Goal: Information Seeking & Learning: Learn about a topic

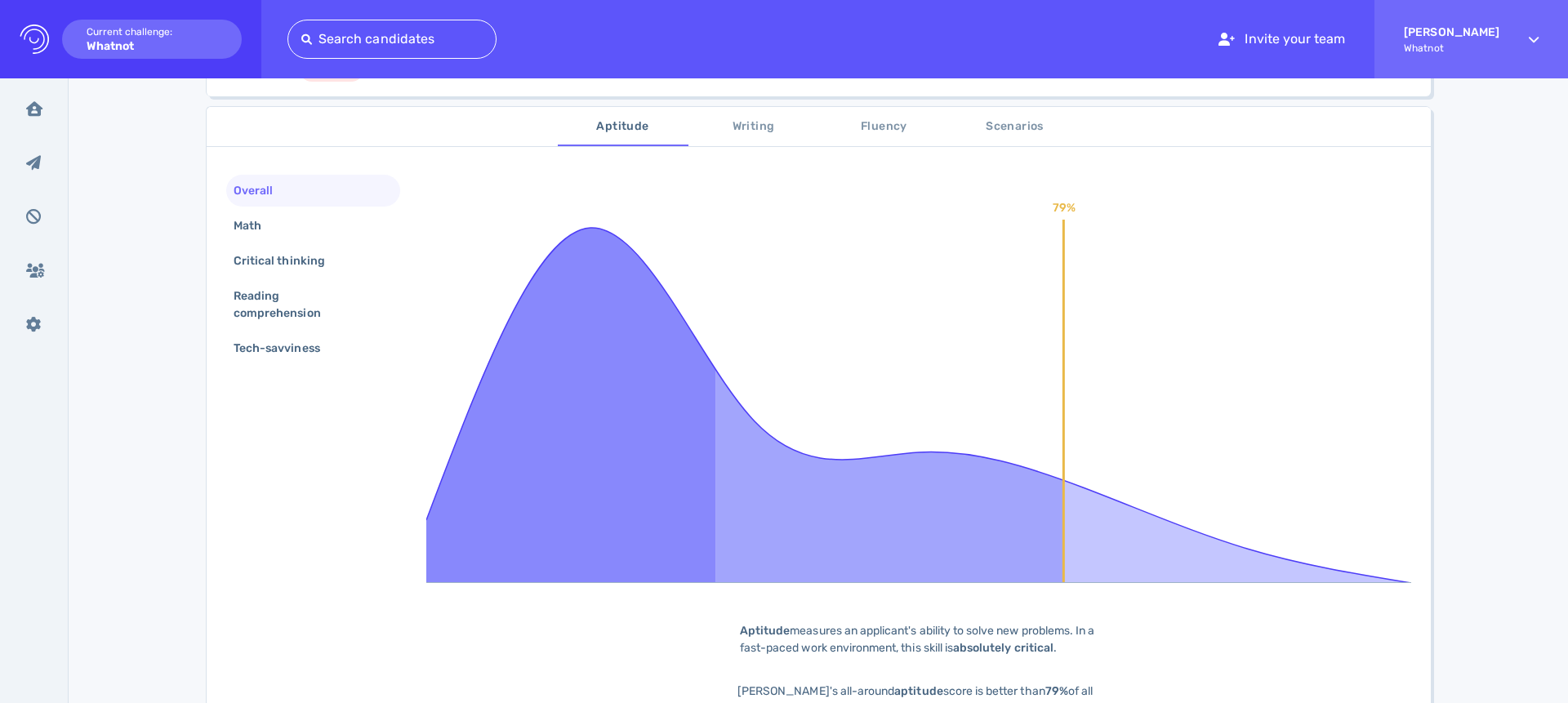
scroll to position [268, 0]
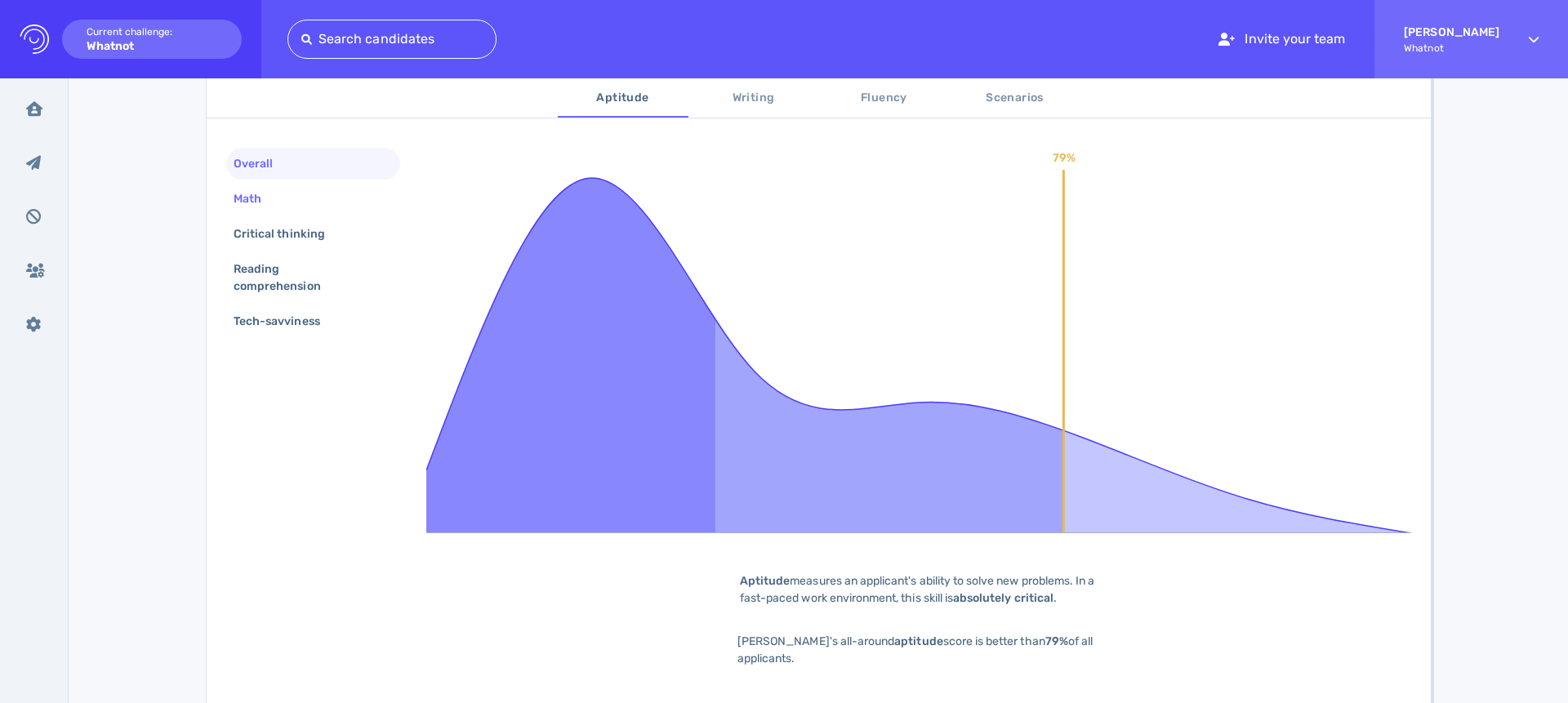
click at [278, 194] on div "Math" at bounding box center [313, 198] width 174 height 31
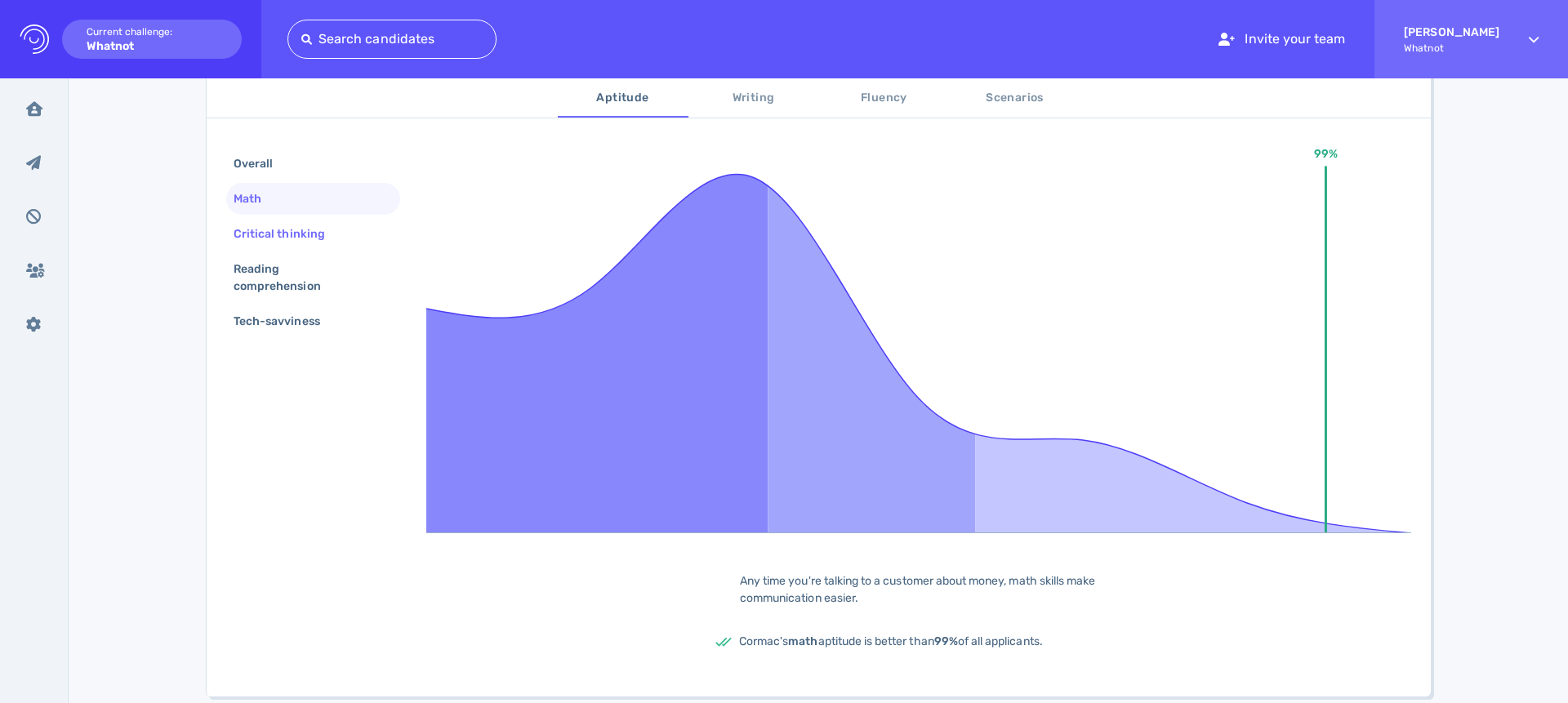
click at [338, 223] on div "Critical thinking" at bounding box center [287, 233] width 114 height 23
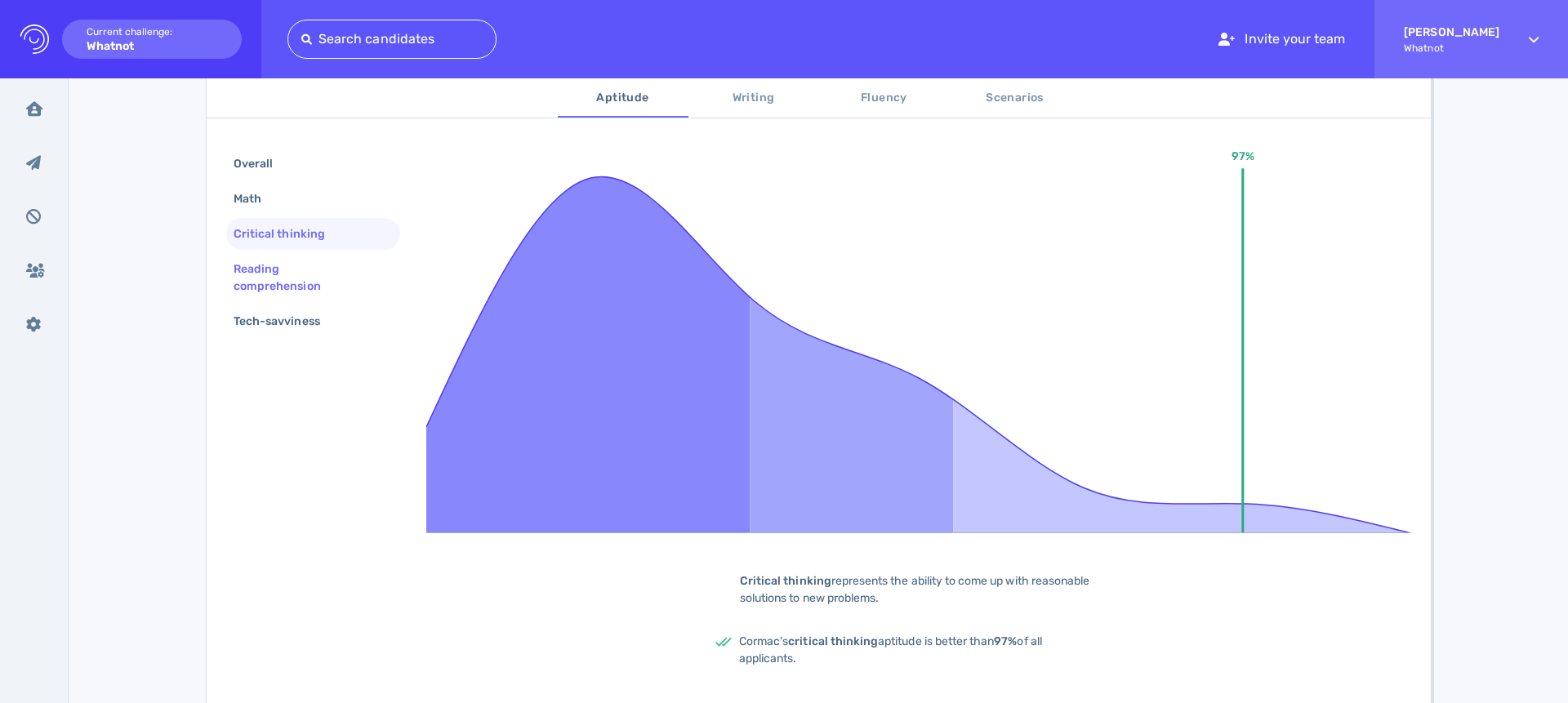
click at [301, 268] on div "Reading comprehension" at bounding box center [307, 277] width 153 height 40
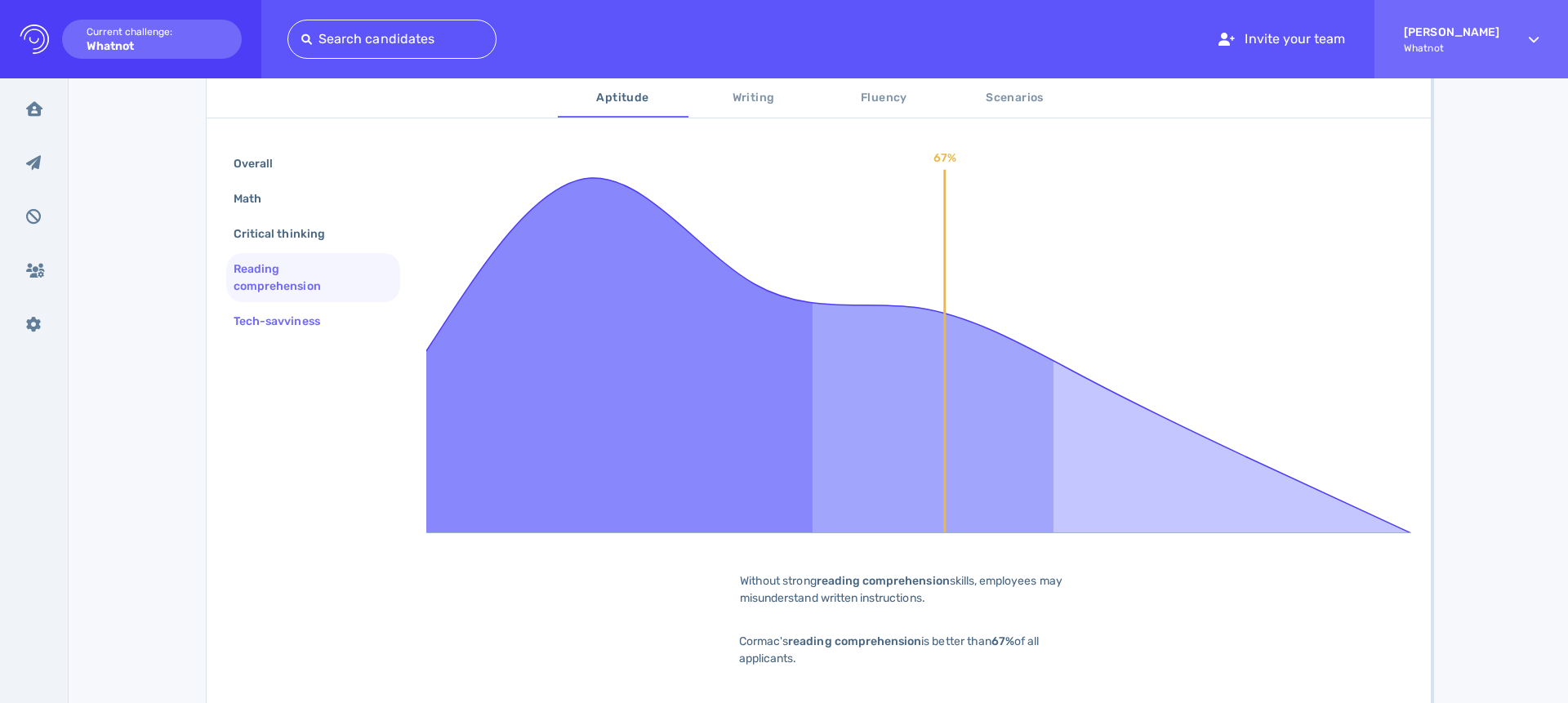
click at [328, 312] on div "Tech-savviness" at bounding box center [286, 321] width 110 height 23
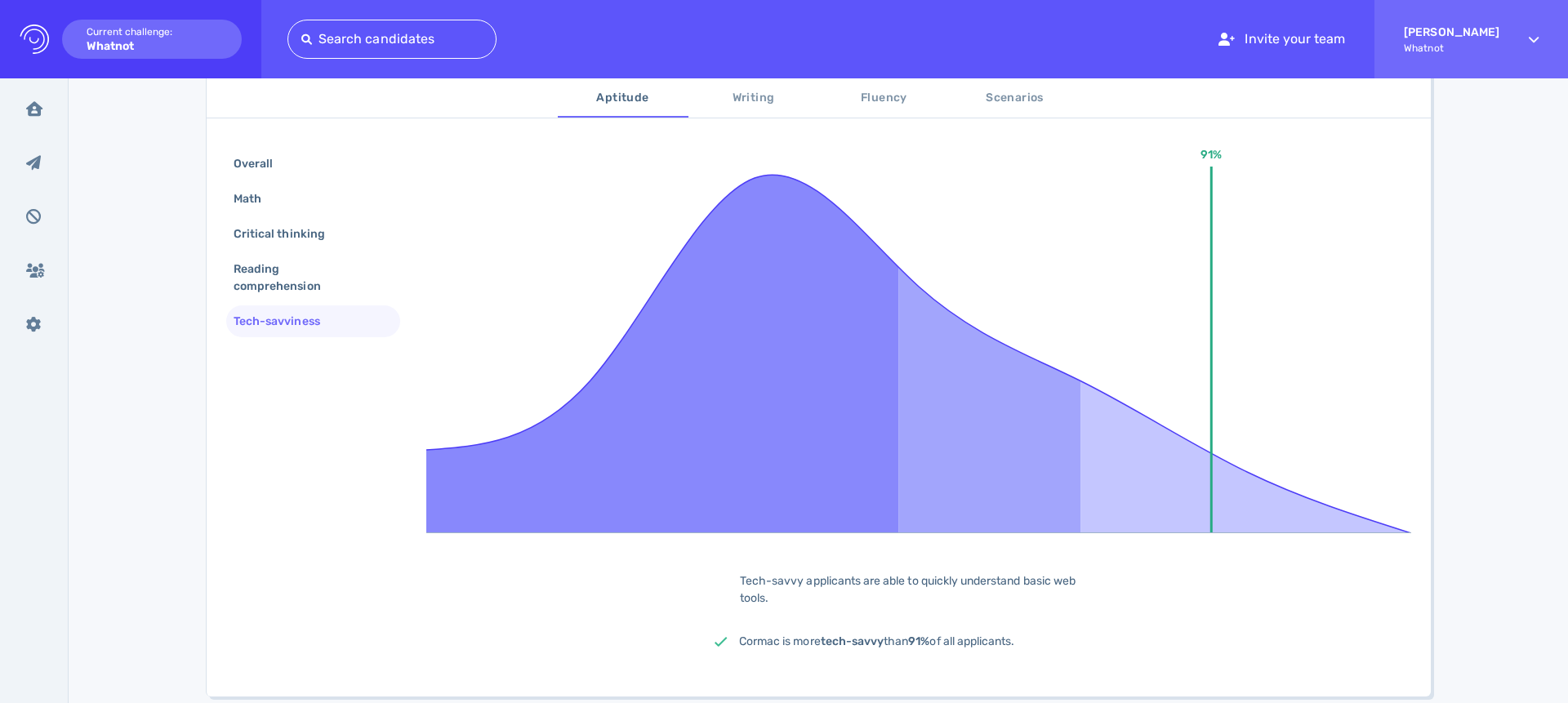
click at [760, 93] on span "Writing" at bounding box center [754, 98] width 111 height 21
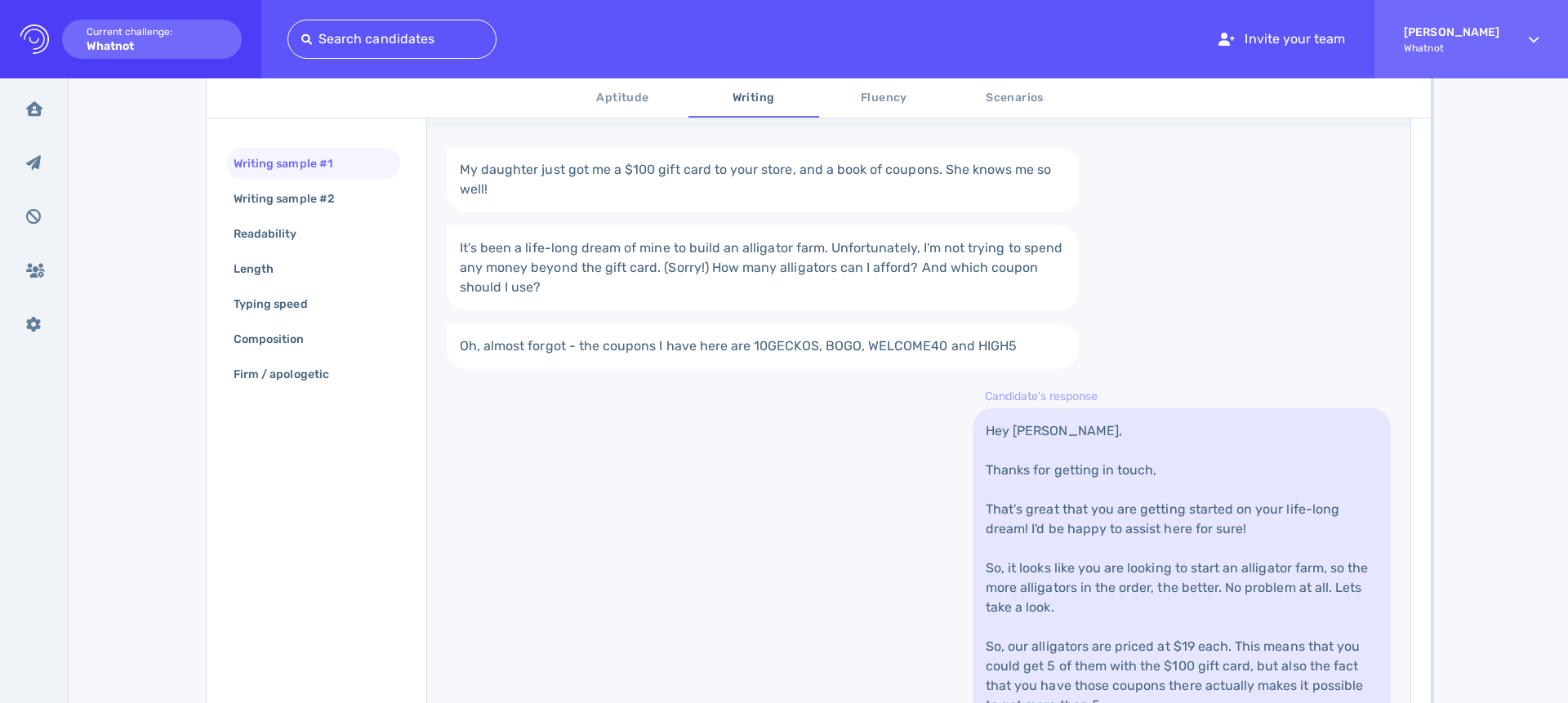
scroll to position [378, 0]
click at [541, 486] on div "My daughter just got me a $100 gift card to your store, and a book of coupons. …" at bounding box center [919, 538] width 983 height 817
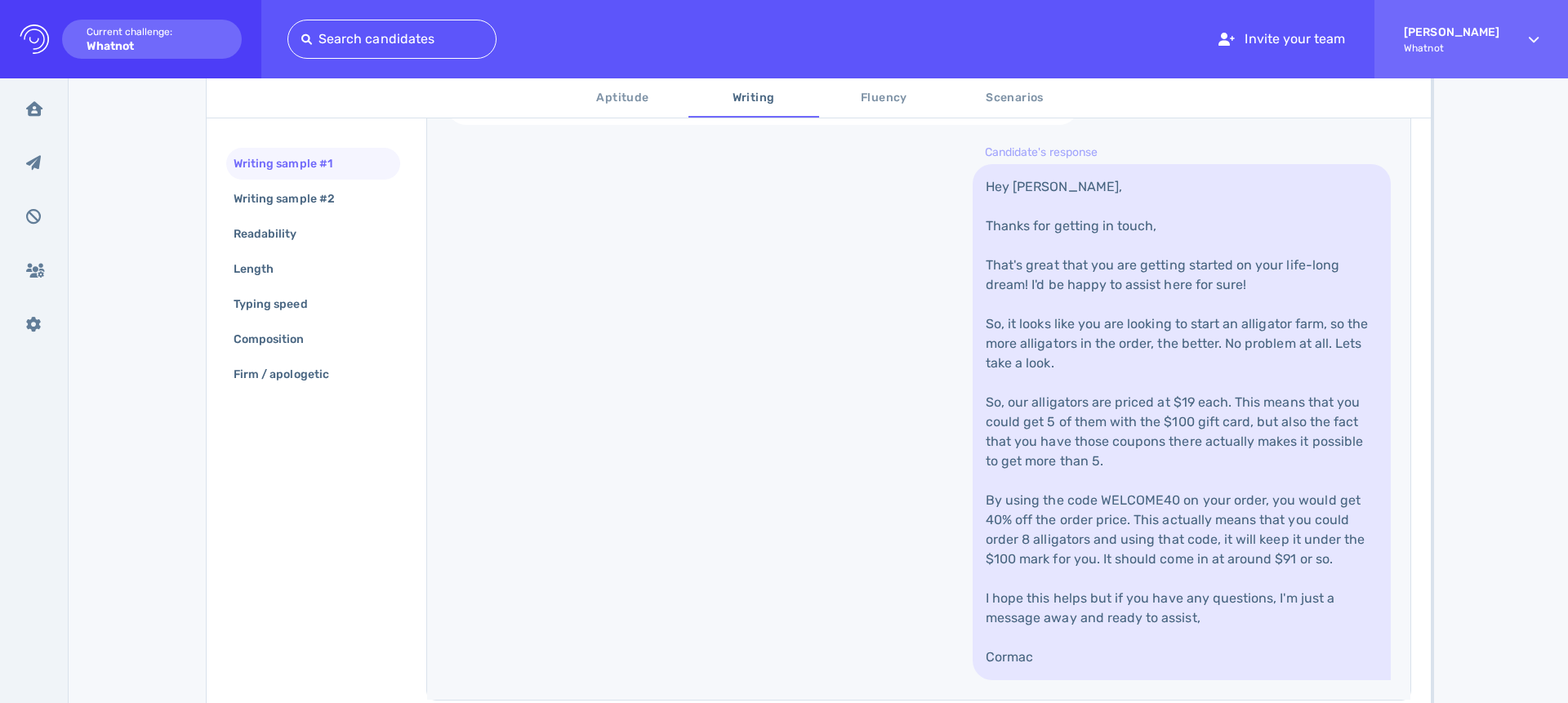
scroll to position [745, 0]
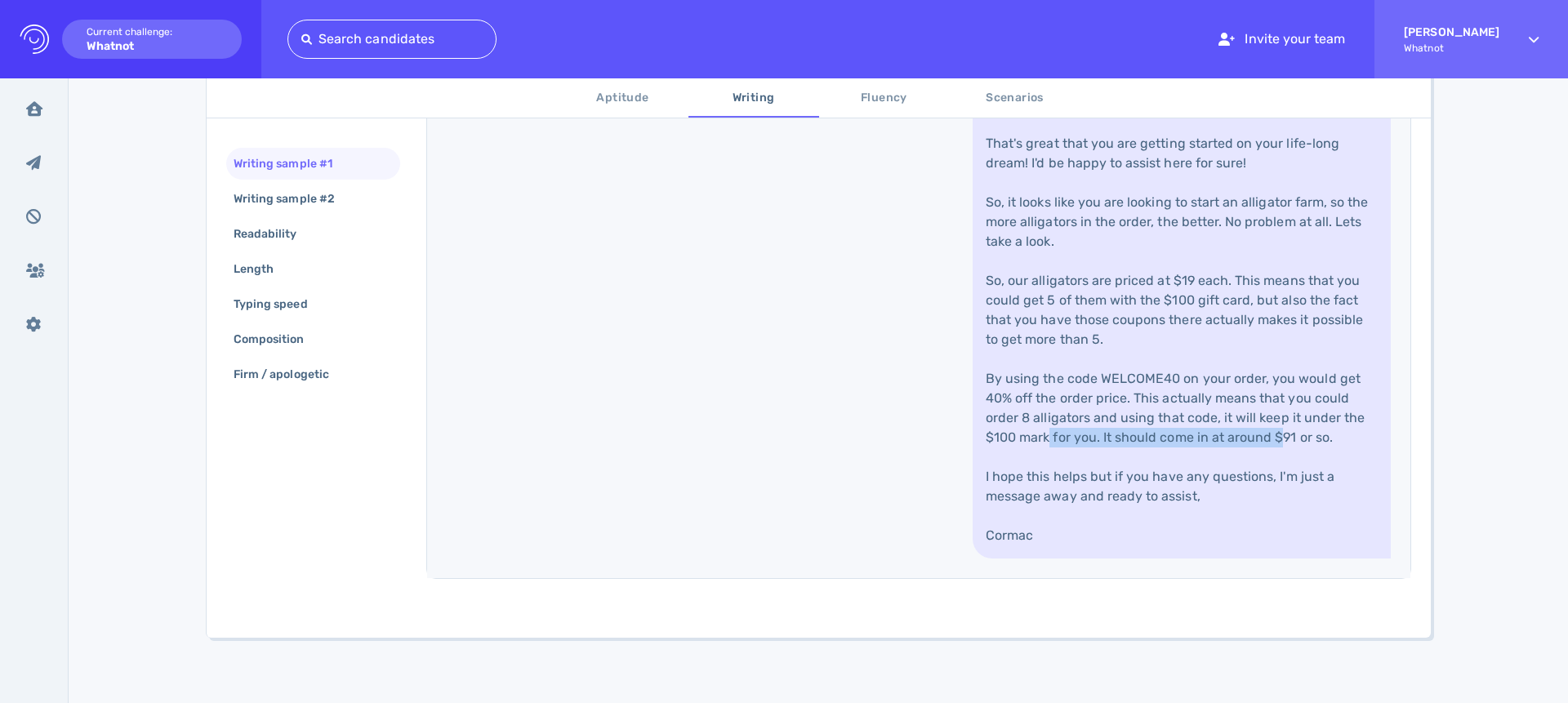
drag, startPoint x: 1097, startPoint y: 437, endPoint x: 1369, endPoint y: 443, distance: 272.1
click at [1234, 443] on link "Hey [PERSON_NAME], Thanks for getting in touch, That's great that you are getti…" at bounding box center [1182, 300] width 418 height 516
copy link "It should come in at around $91 or so."
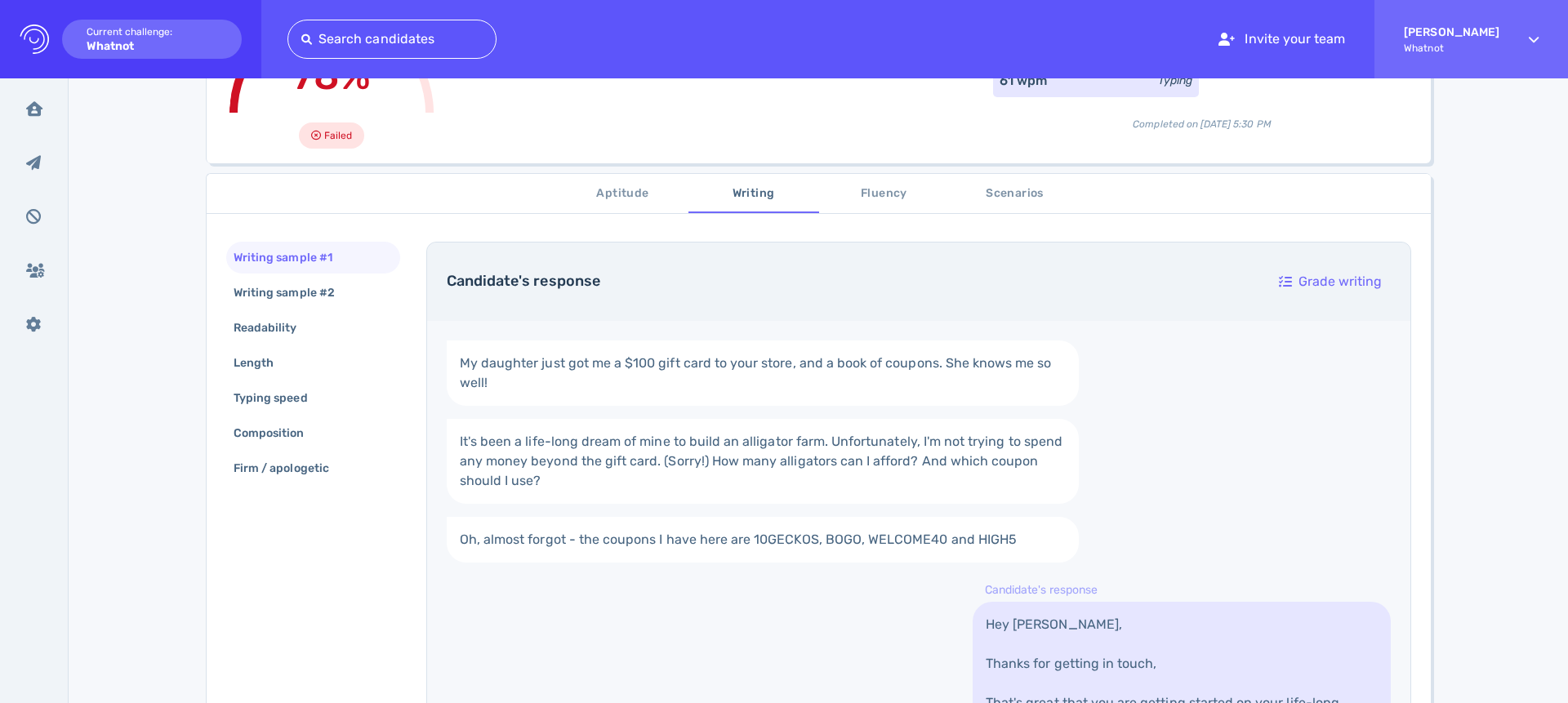
scroll to position [134, 0]
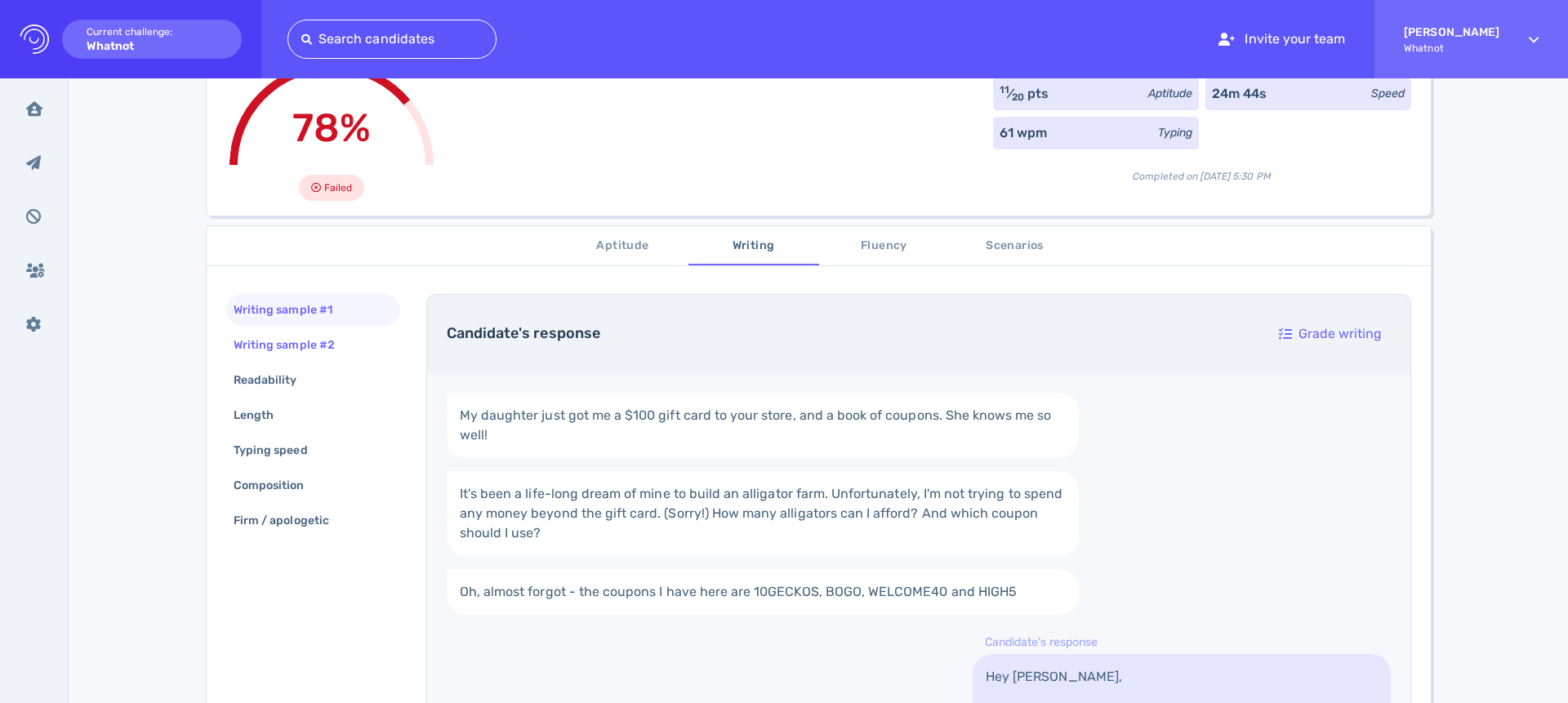
click at [303, 341] on div "Writing sample #2" at bounding box center [293, 345] width 124 height 23
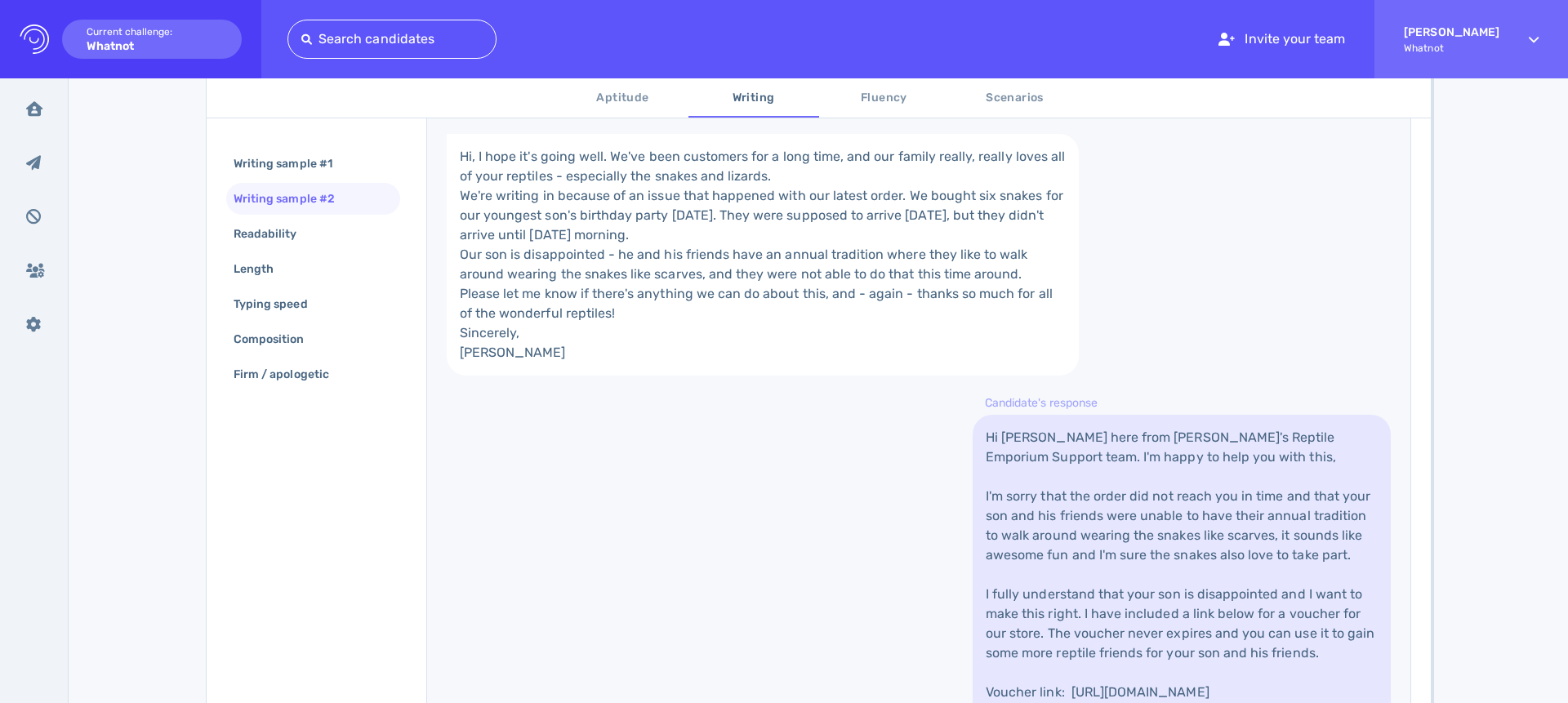
scroll to position [0, 0]
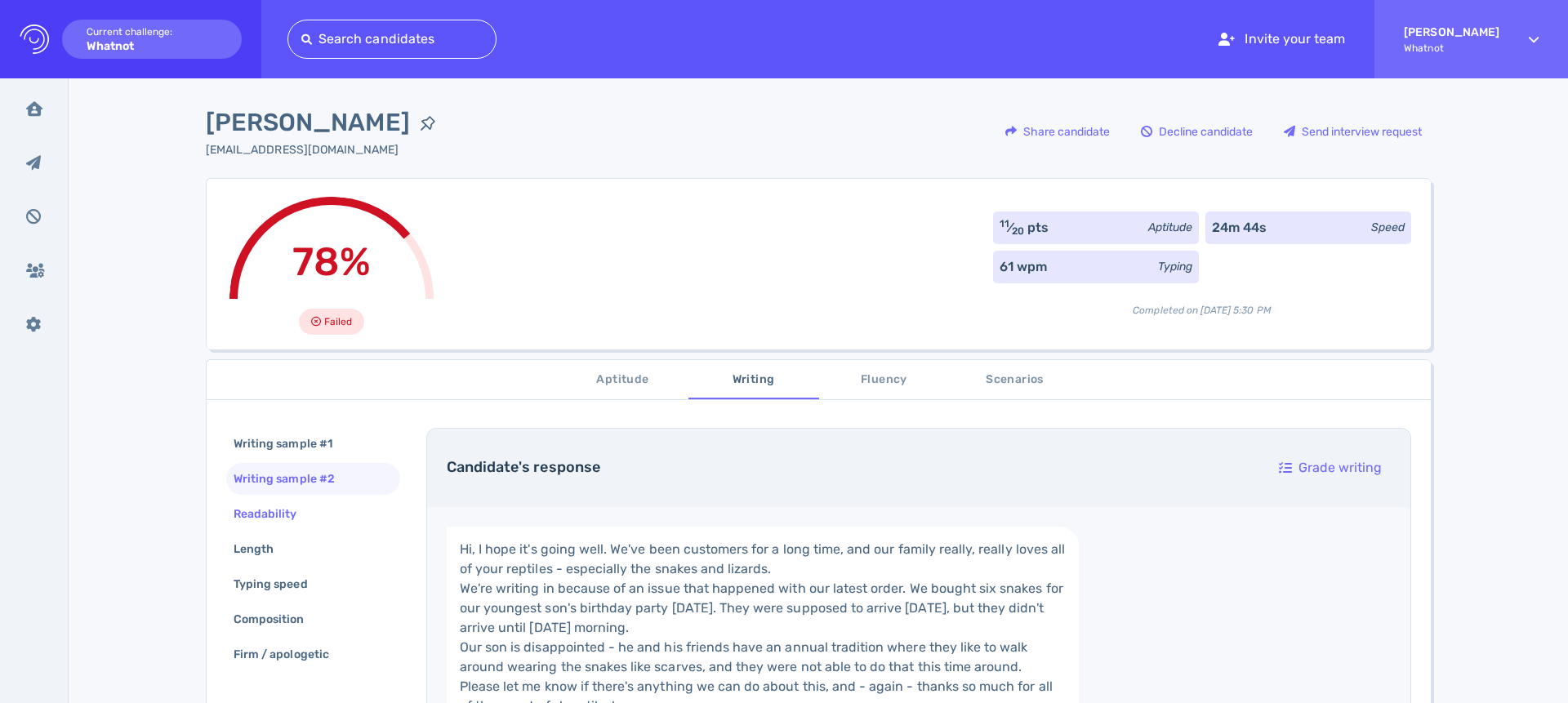
click at [264, 514] on div "Readability" at bounding box center [274, 514] width 86 height 23
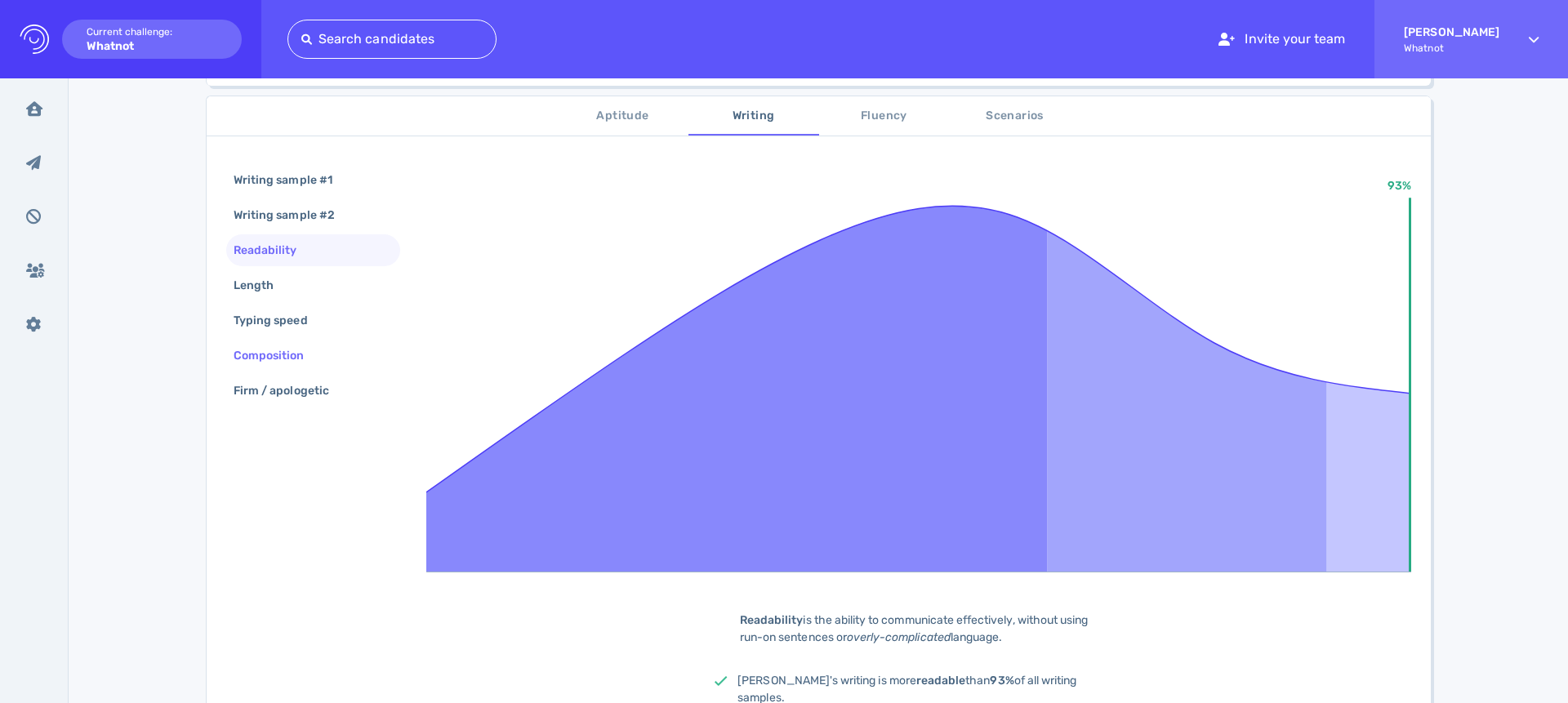
scroll to position [362, 0]
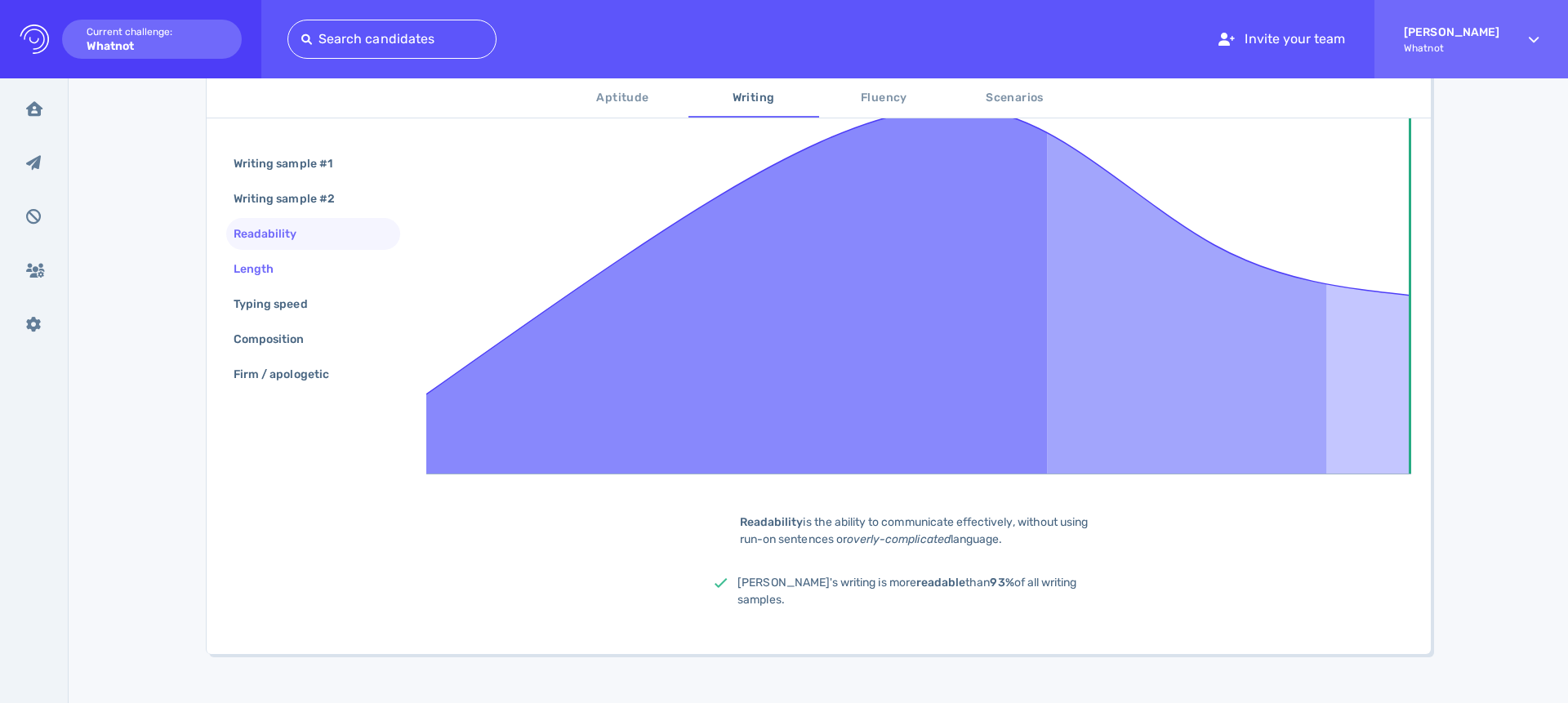
click at [307, 259] on div "Length" at bounding box center [313, 268] width 174 height 31
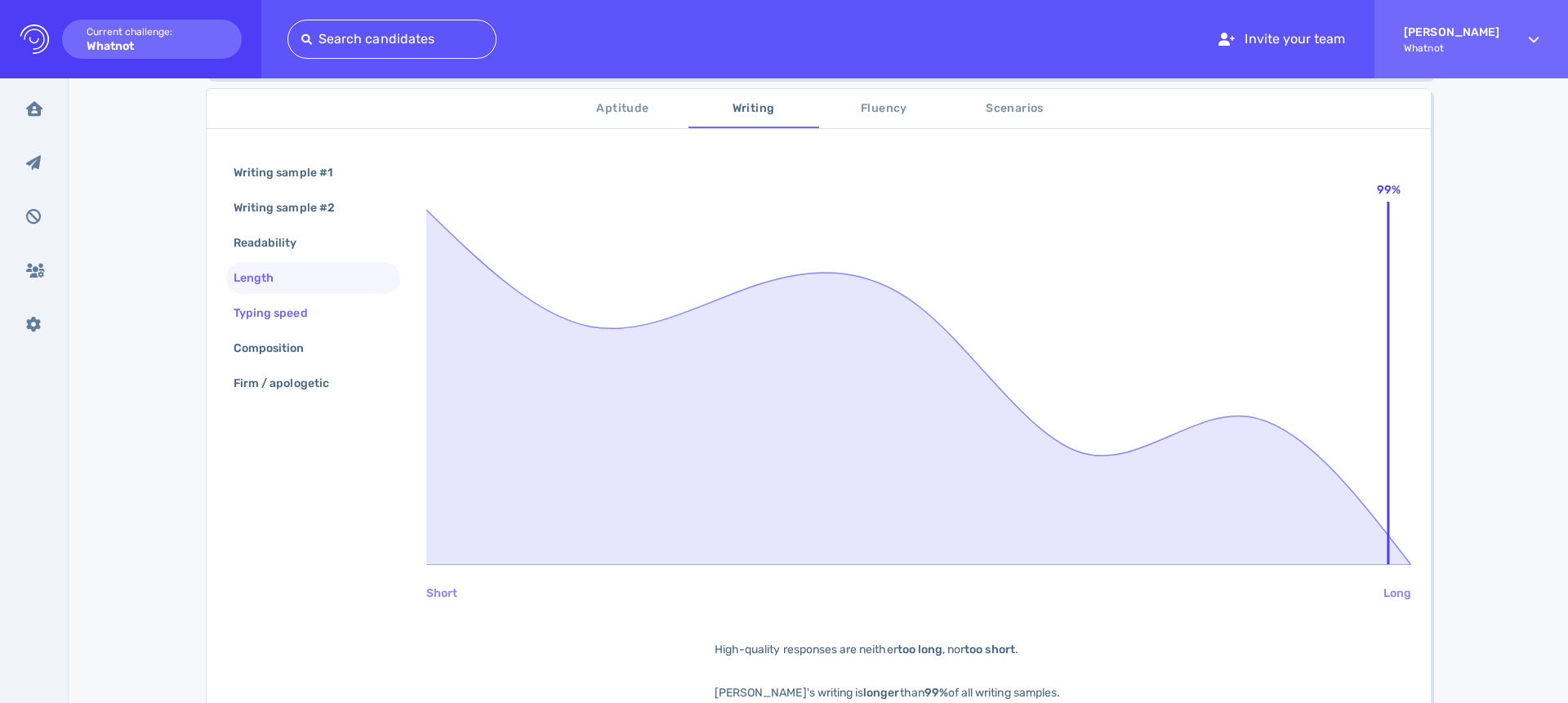
click at [294, 306] on div "Typing speed" at bounding box center [279, 313] width 97 height 23
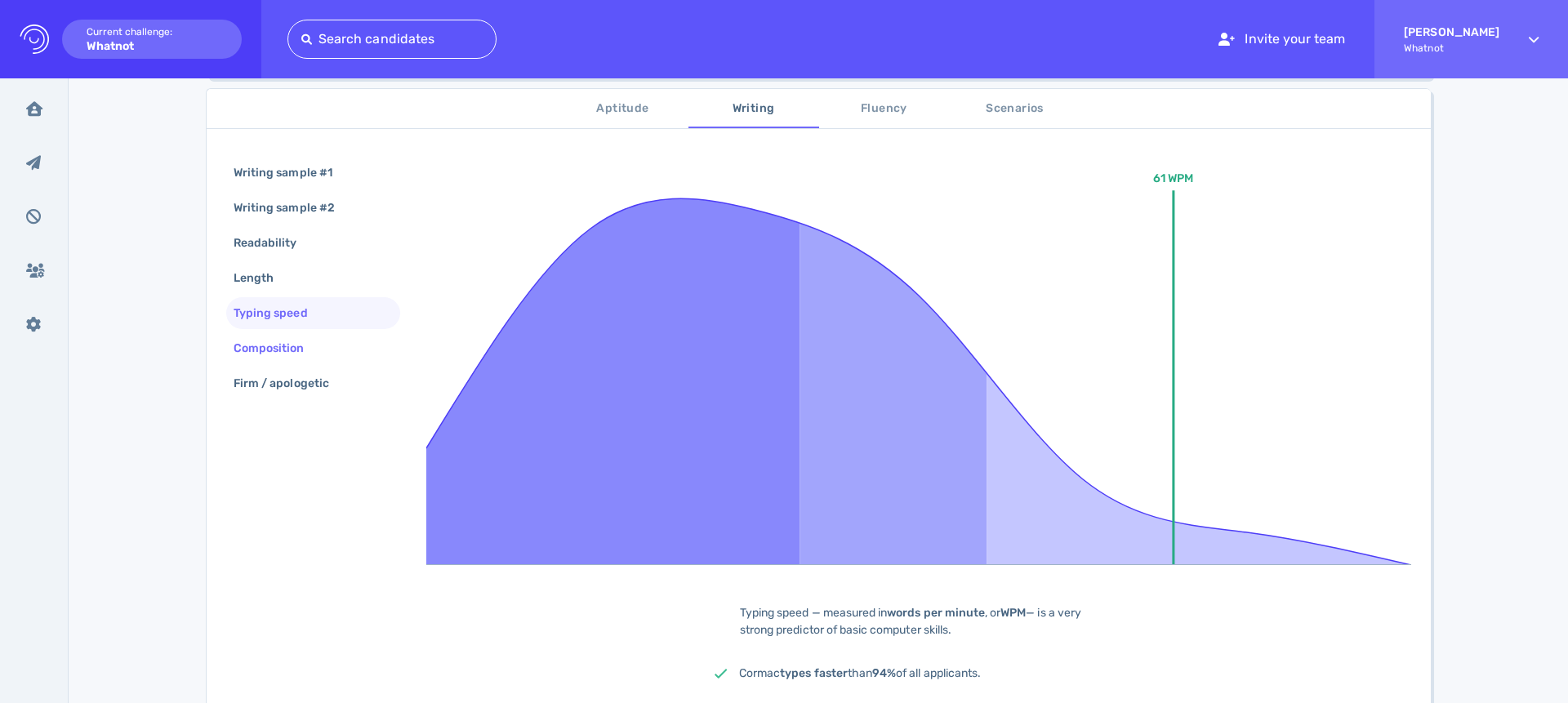
click at [295, 342] on div "Composition" at bounding box center [277, 348] width 94 height 23
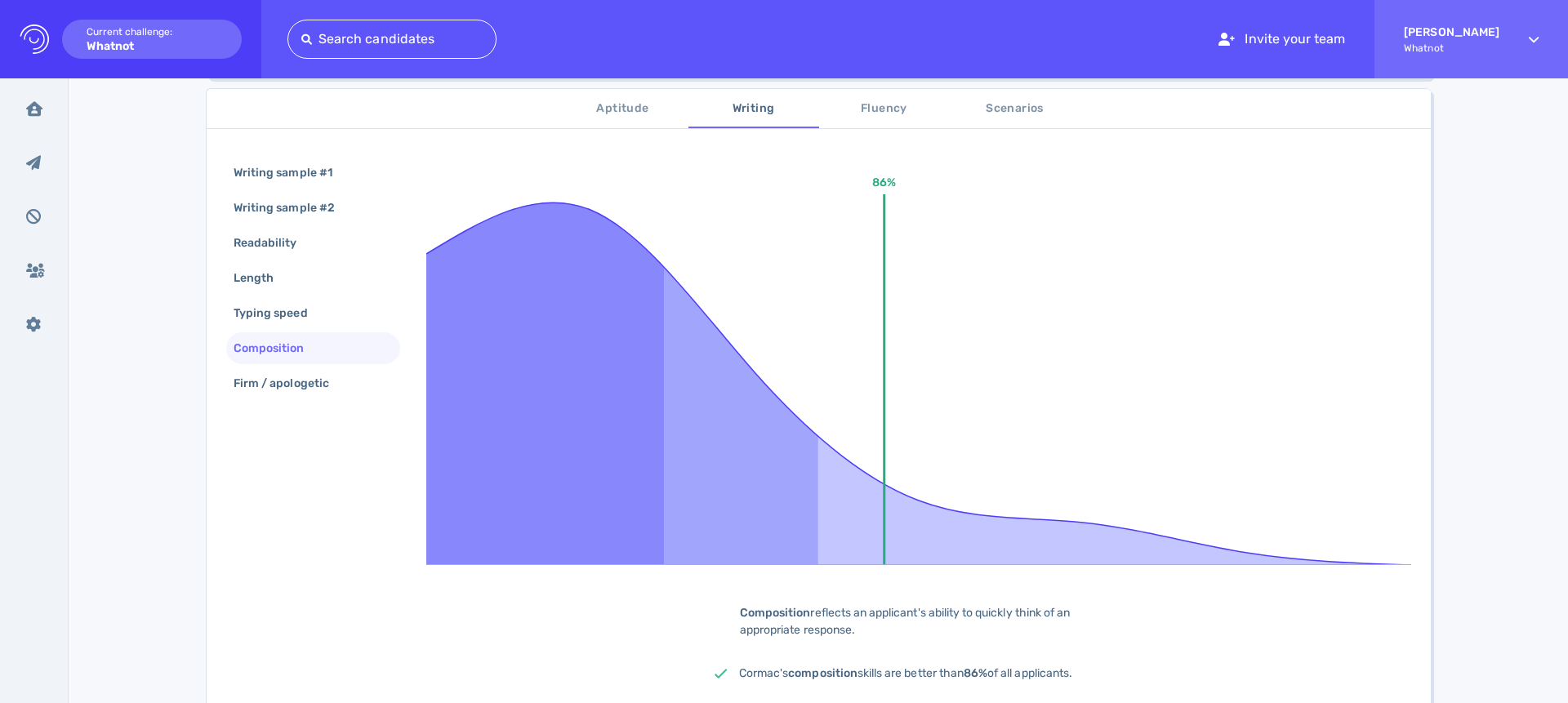
click at [301, 364] on div "Composition" at bounding box center [313, 347] width 174 height 31
click at [297, 377] on div "Firm / apologetic" at bounding box center [290, 383] width 119 height 23
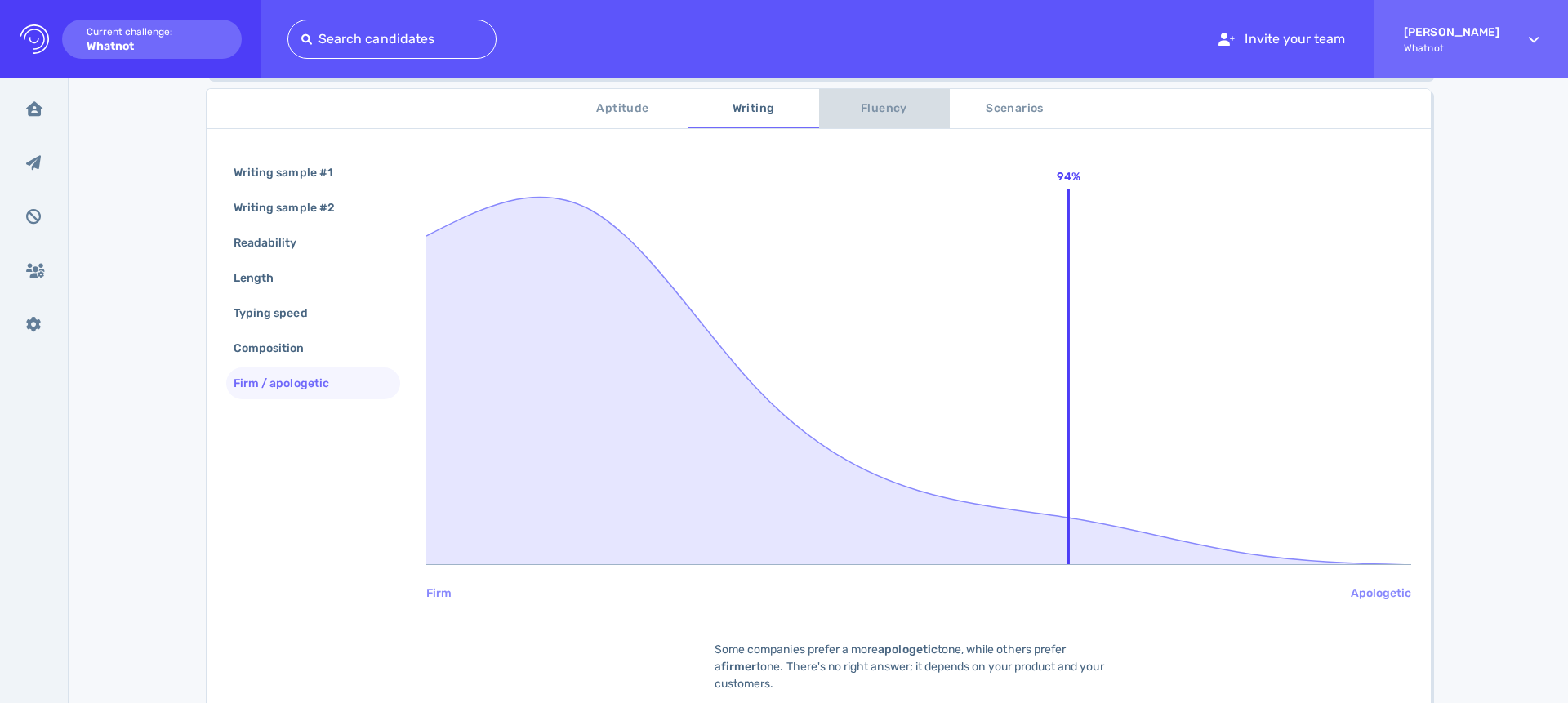
click at [847, 112] on span "Fluency" at bounding box center [885, 109] width 111 height 21
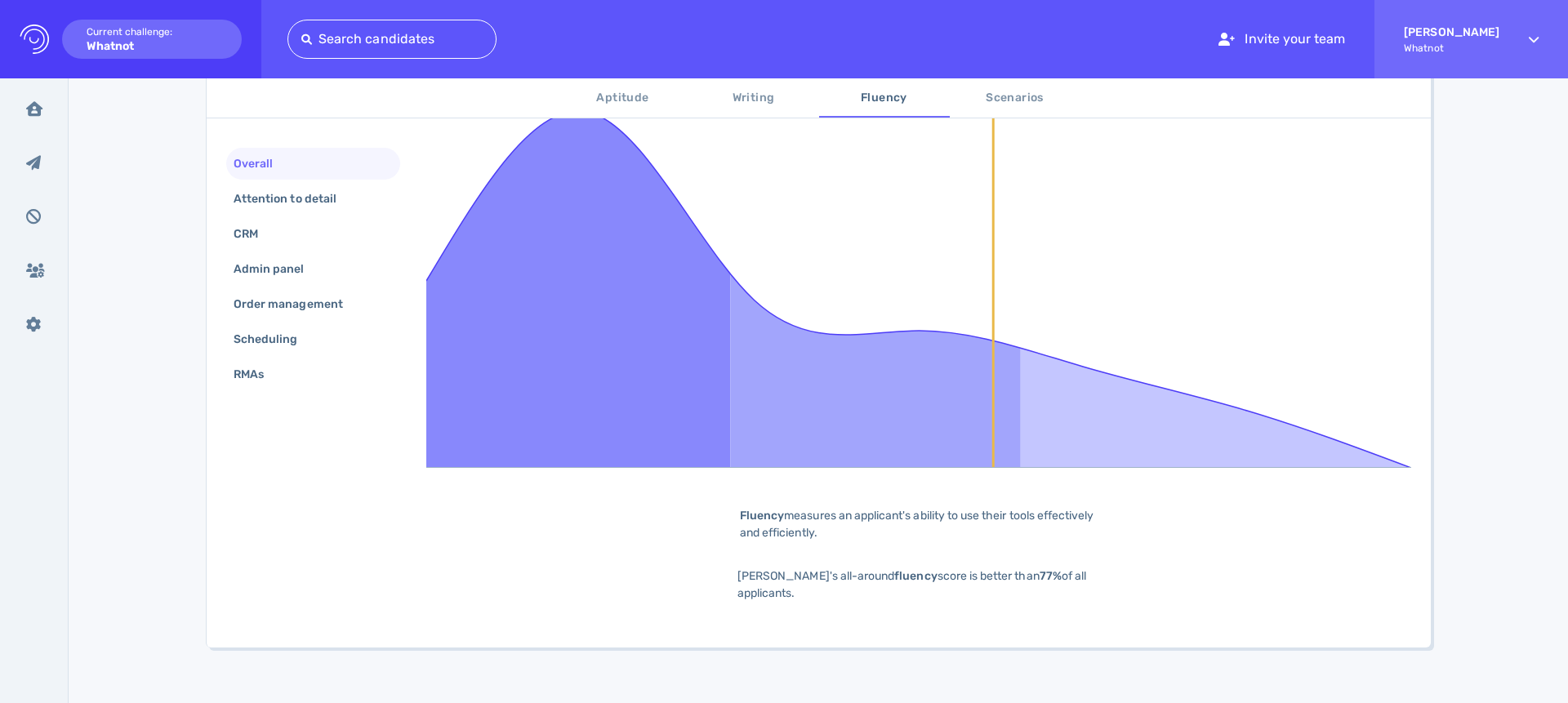
scroll to position [372, 0]
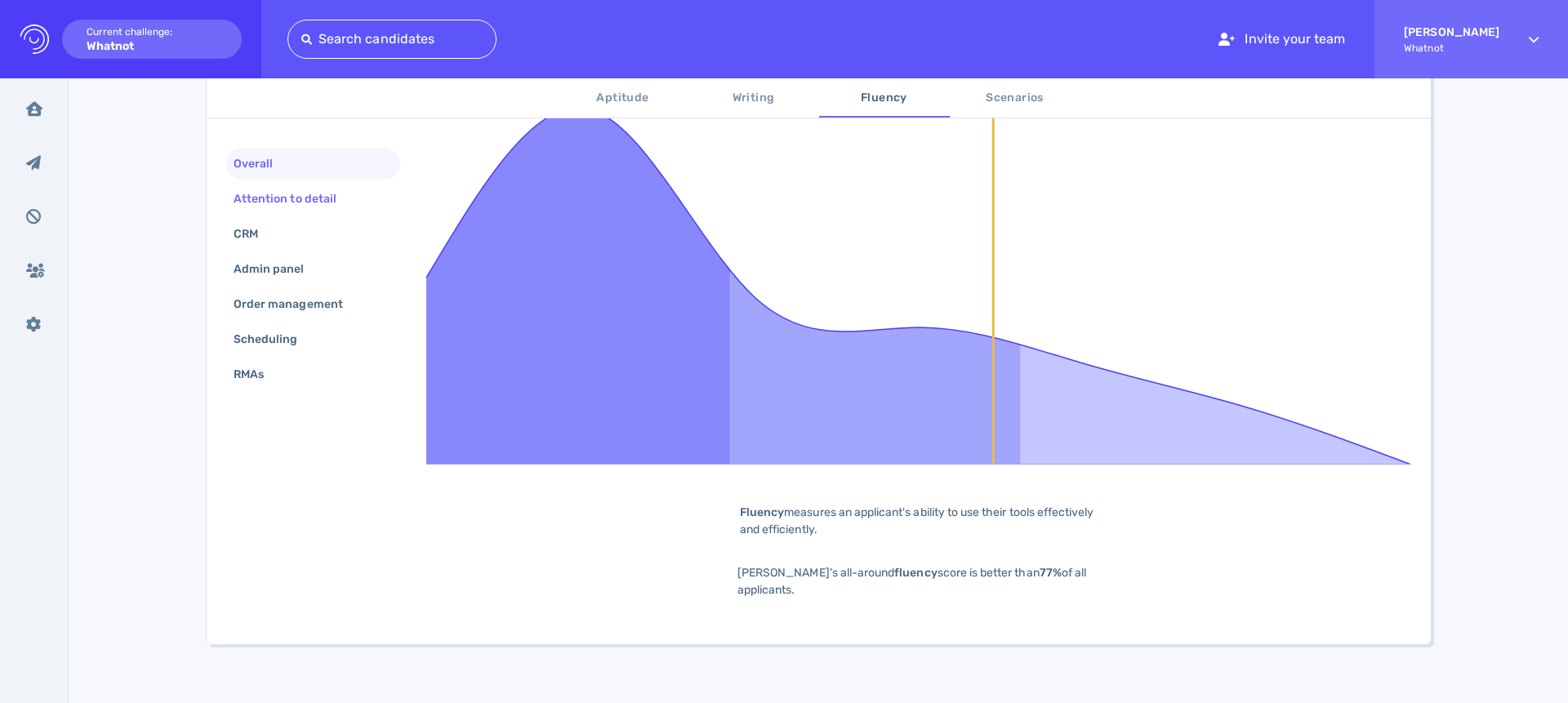
click at [355, 198] on div "Attention to detail" at bounding box center [313, 198] width 174 height 31
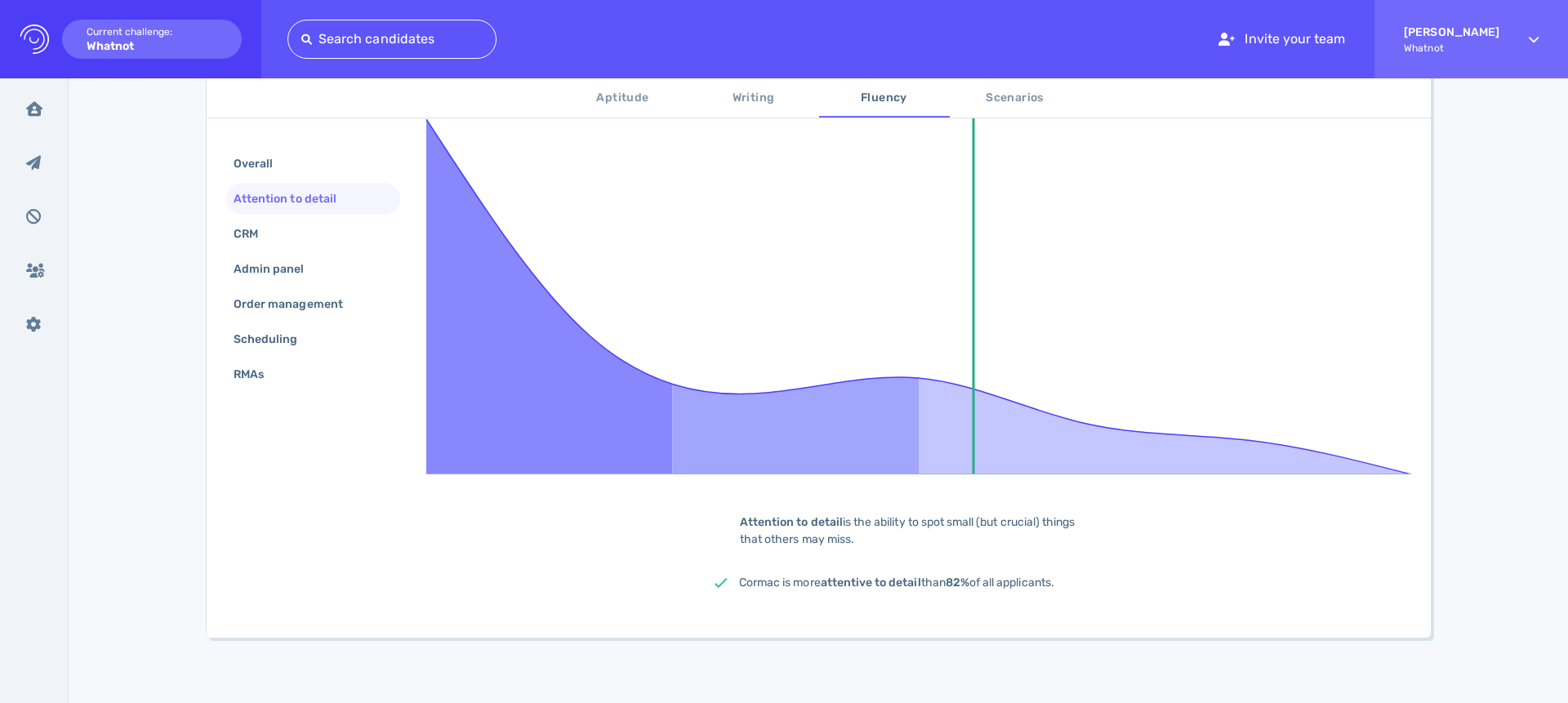
scroll to position [362, 0]
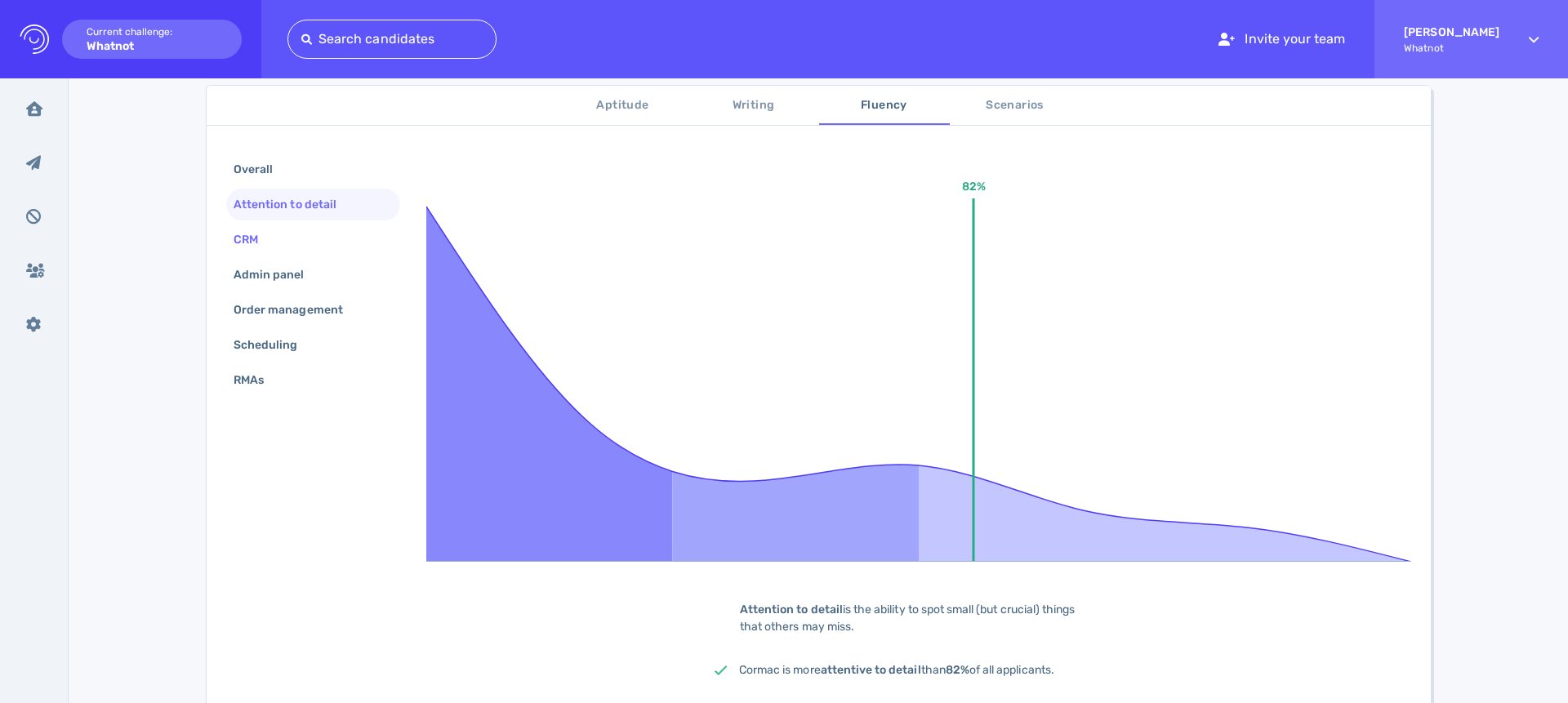
click at [340, 255] on div "CRM" at bounding box center [313, 239] width 174 height 31
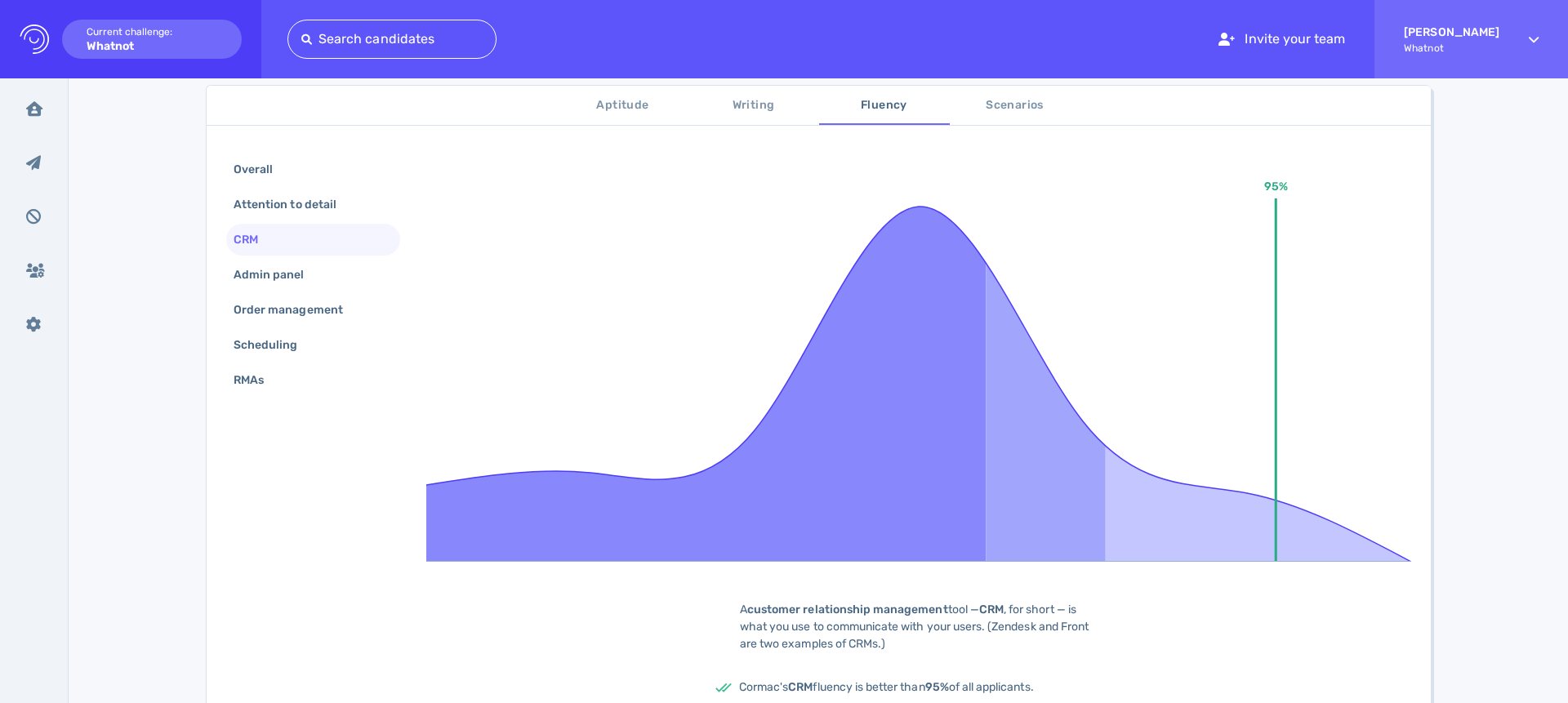
scroll to position [275, 0]
click at [348, 270] on div "Admin panel" at bounding box center [313, 274] width 174 height 31
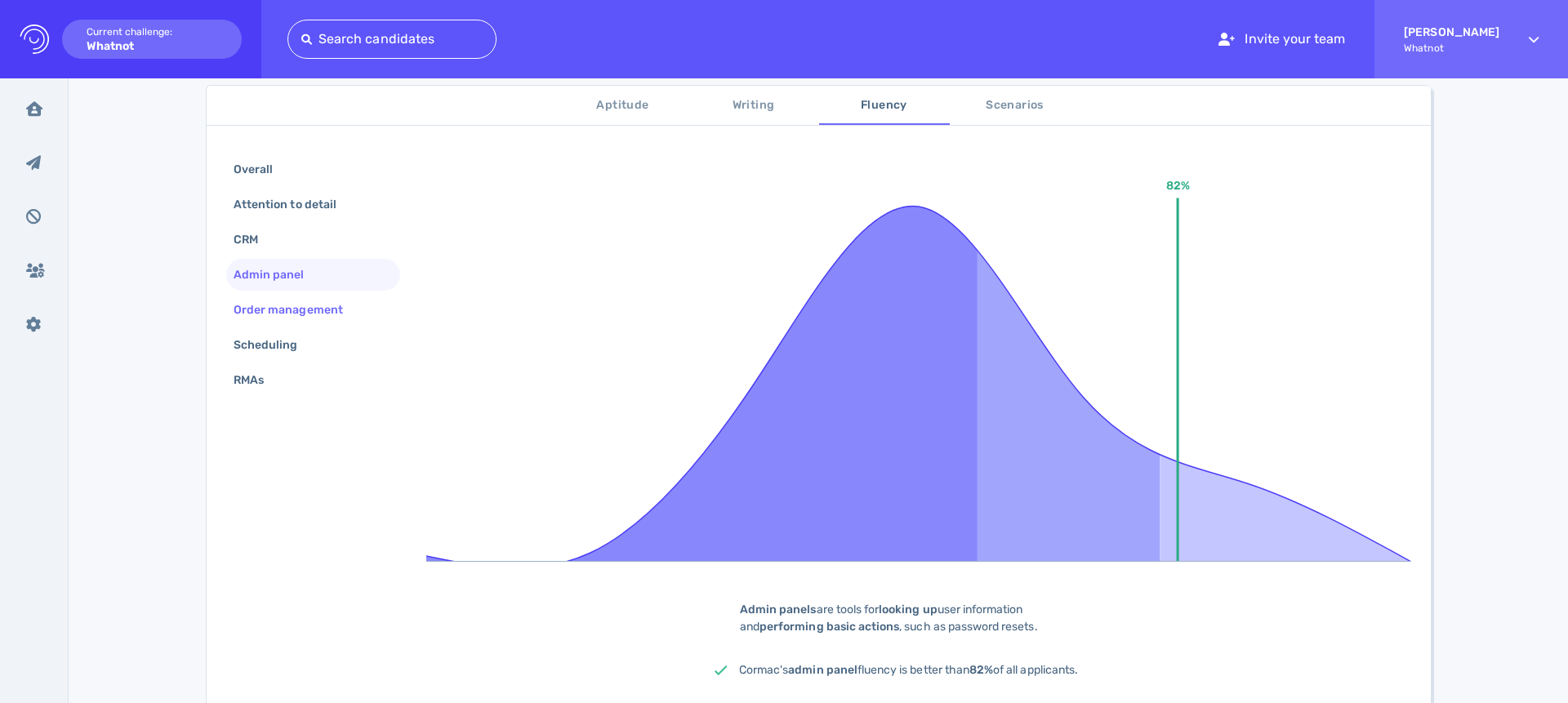
click at [348, 299] on div "Order management" at bounding box center [296, 310] width 132 height 23
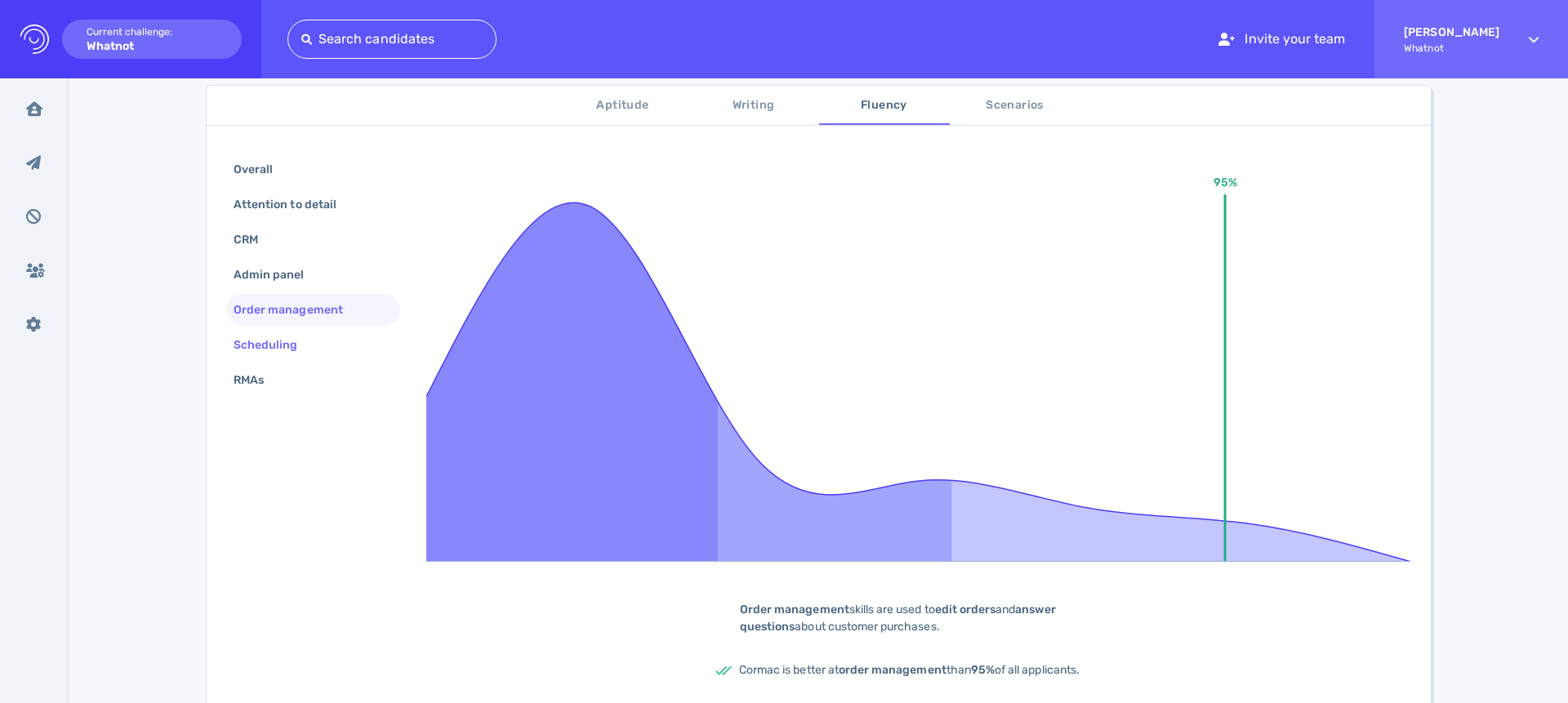
click at [348, 336] on div "Scheduling" at bounding box center [313, 345] width 174 height 31
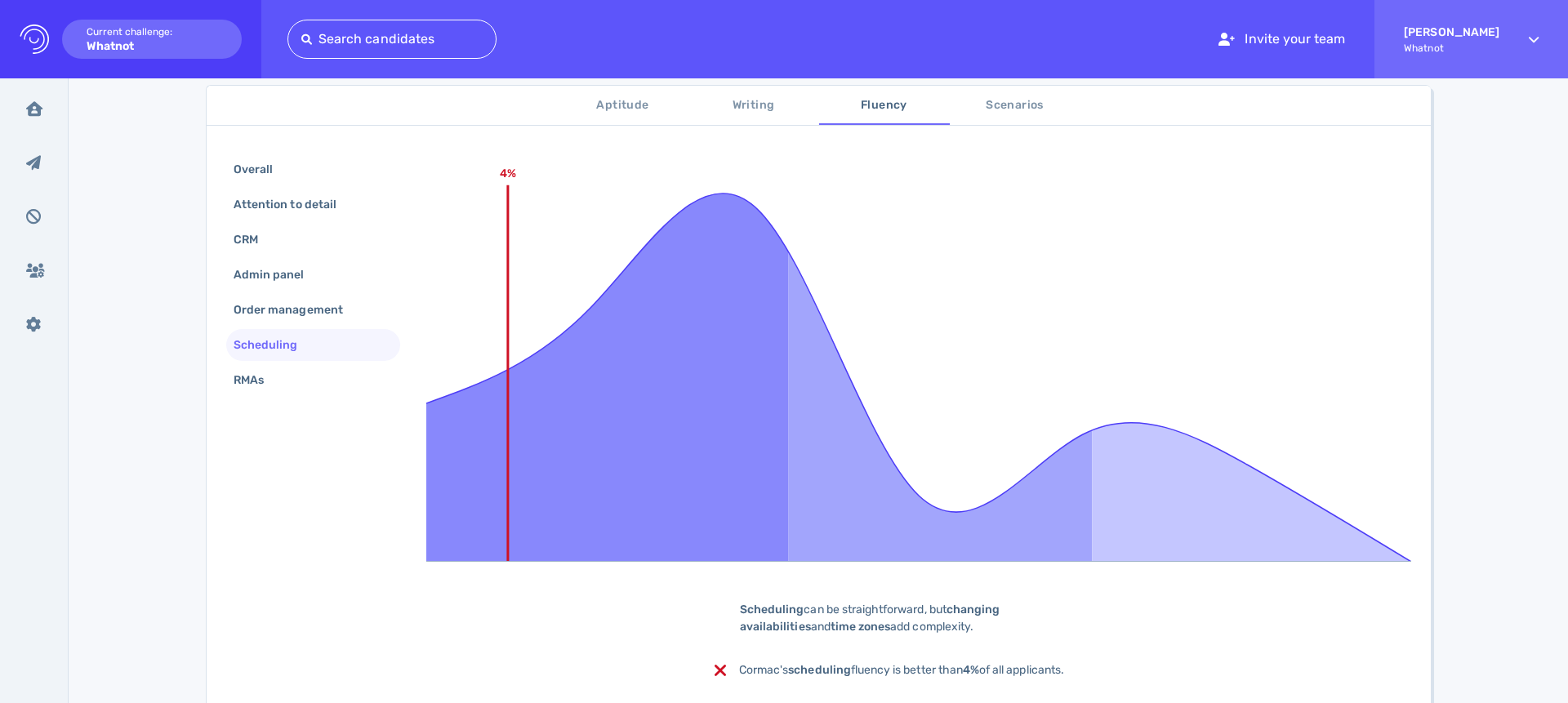
scroll to position [276, 0]
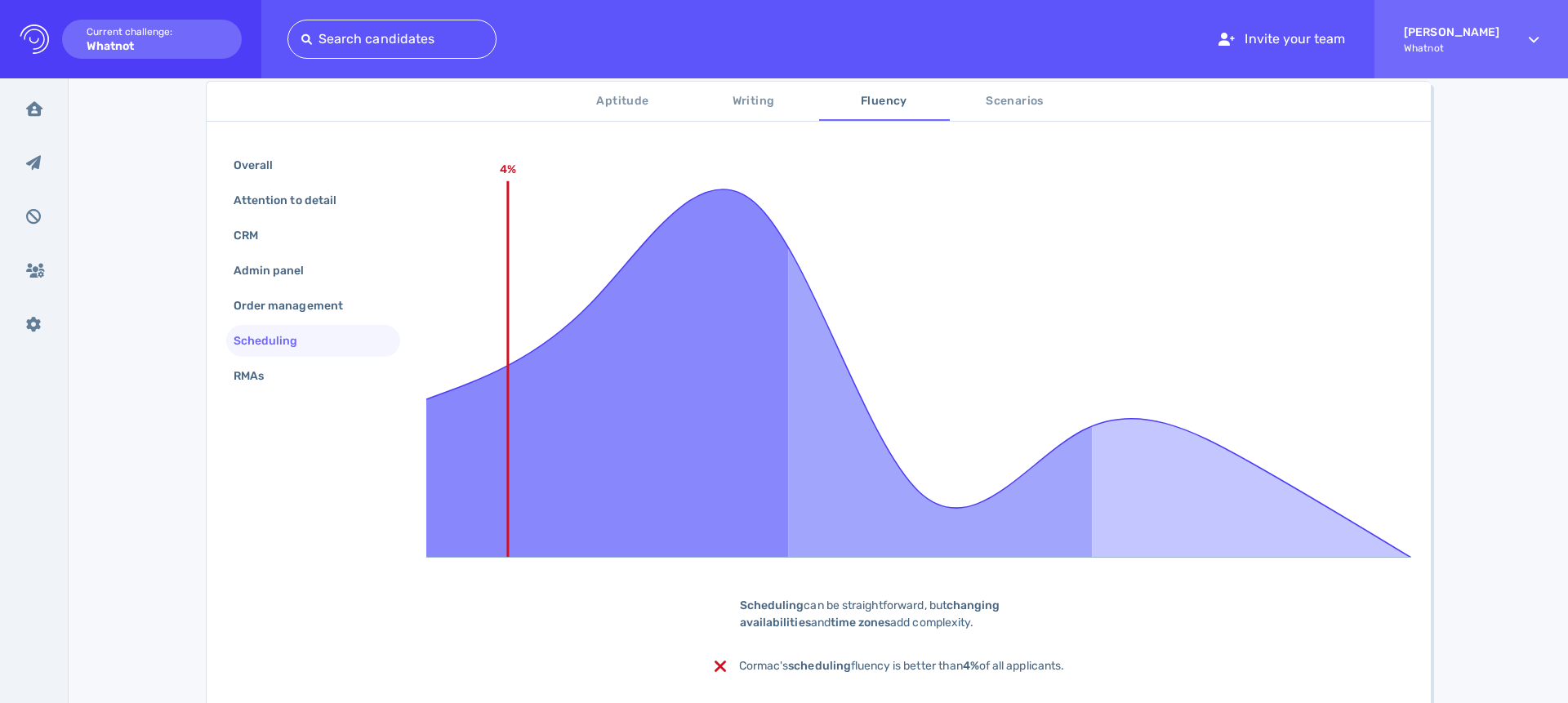
click at [344, 362] on div "Overall Attention to detail CRM Admin panel Order management Scheduling RMAs" at bounding box center [313, 272] width 174 height 246
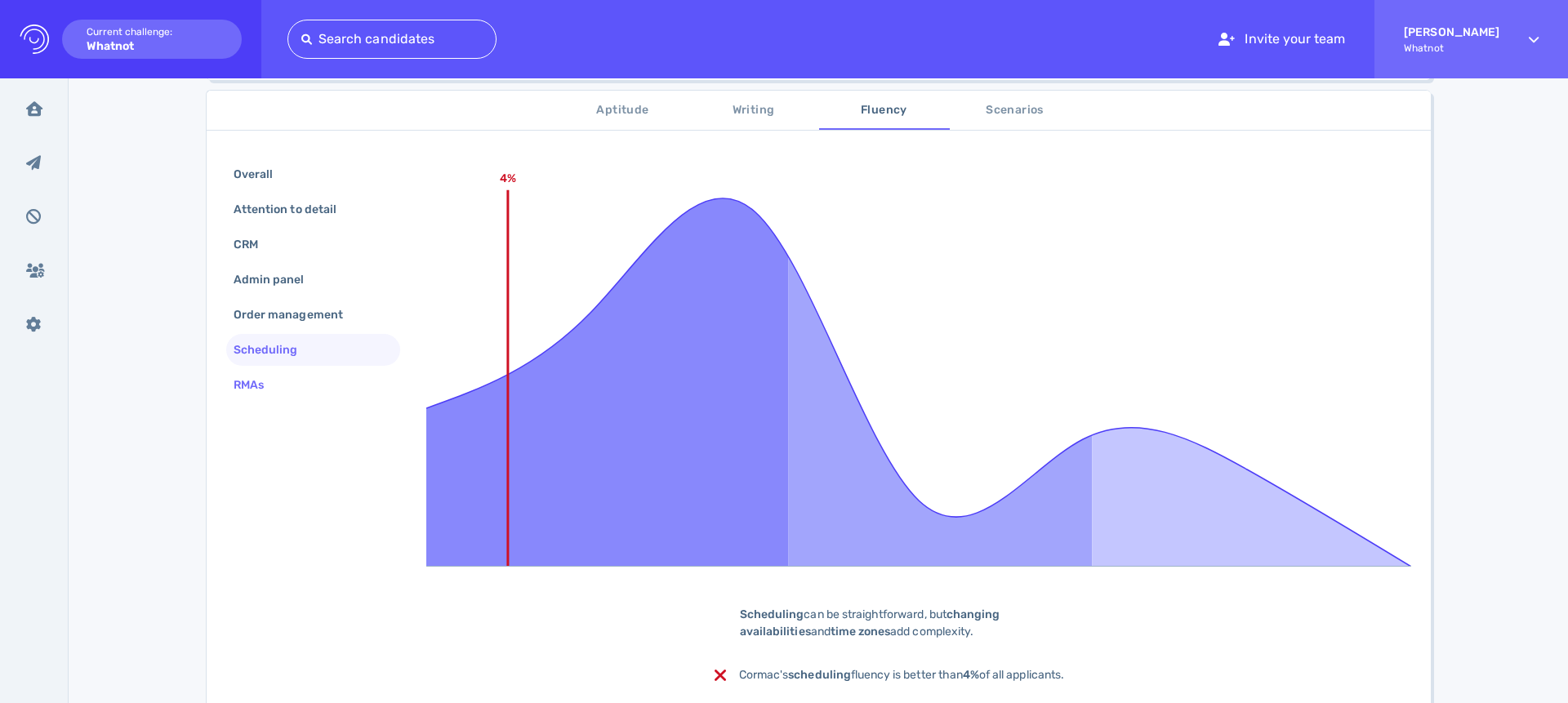
click at [339, 374] on div "RMAs" at bounding box center [313, 384] width 174 height 31
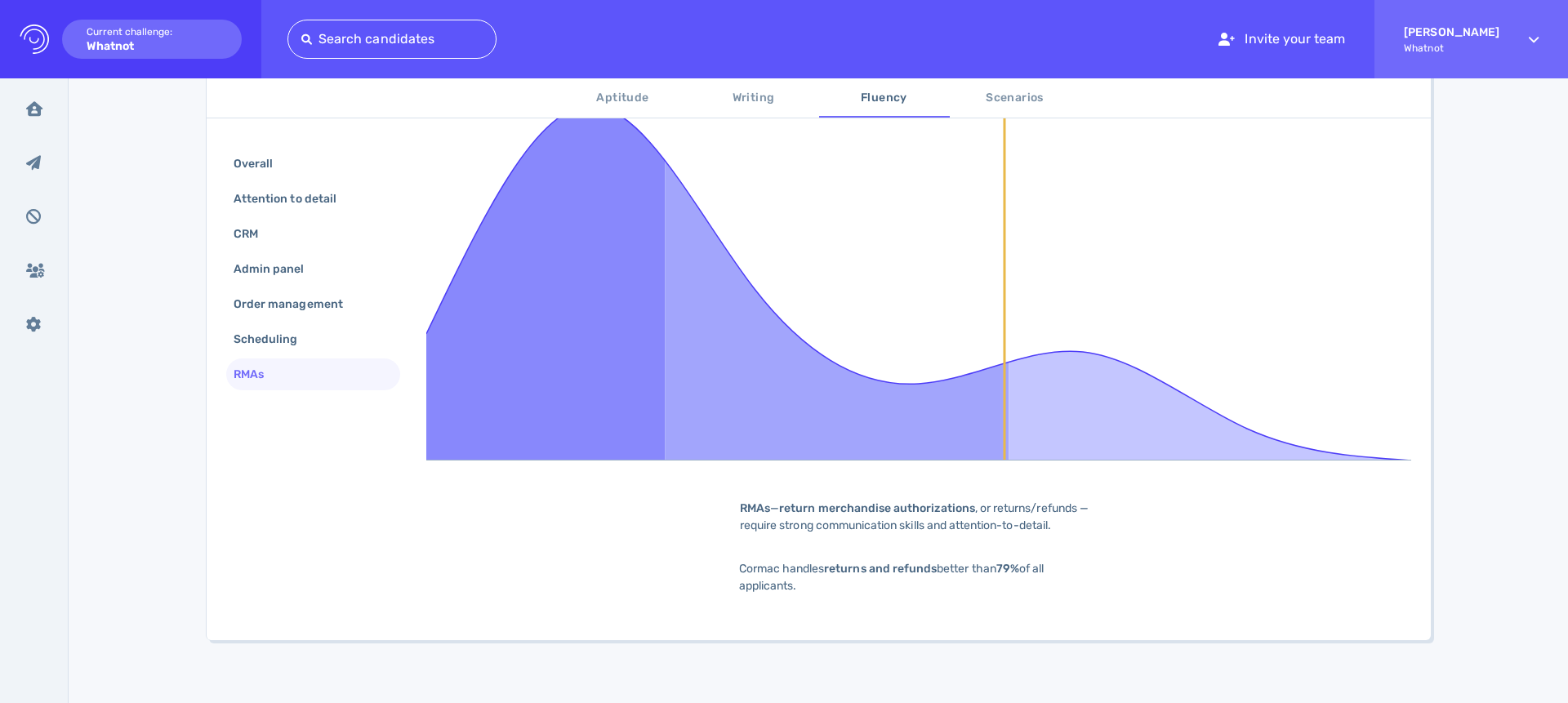
scroll to position [378, 0]
click at [1057, 103] on span "Scenarios" at bounding box center [1016, 98] width 111 height 21
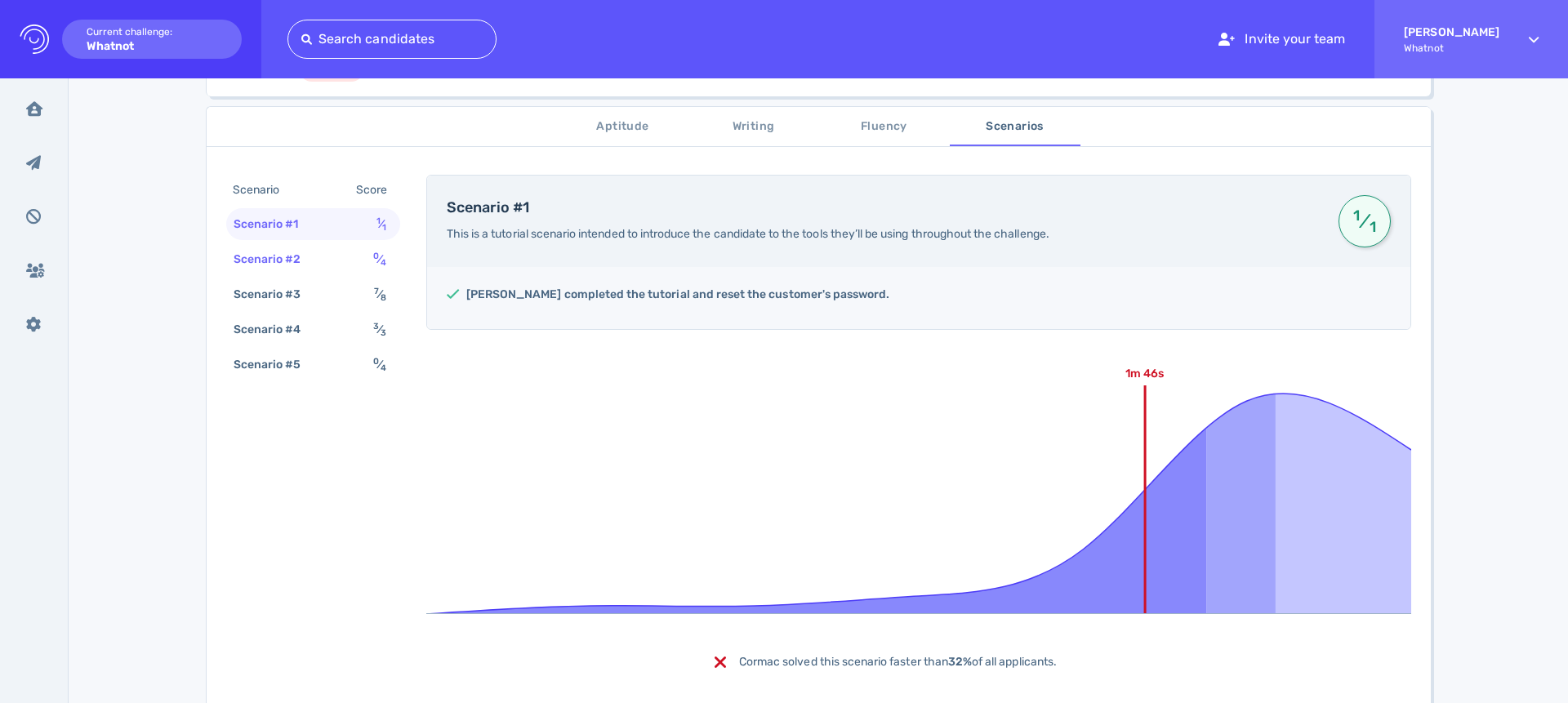
scroll to position [255, 0]
click at [277, 265] on div "Scenario #2" at bounding box center [276, 258] width 91 height 23
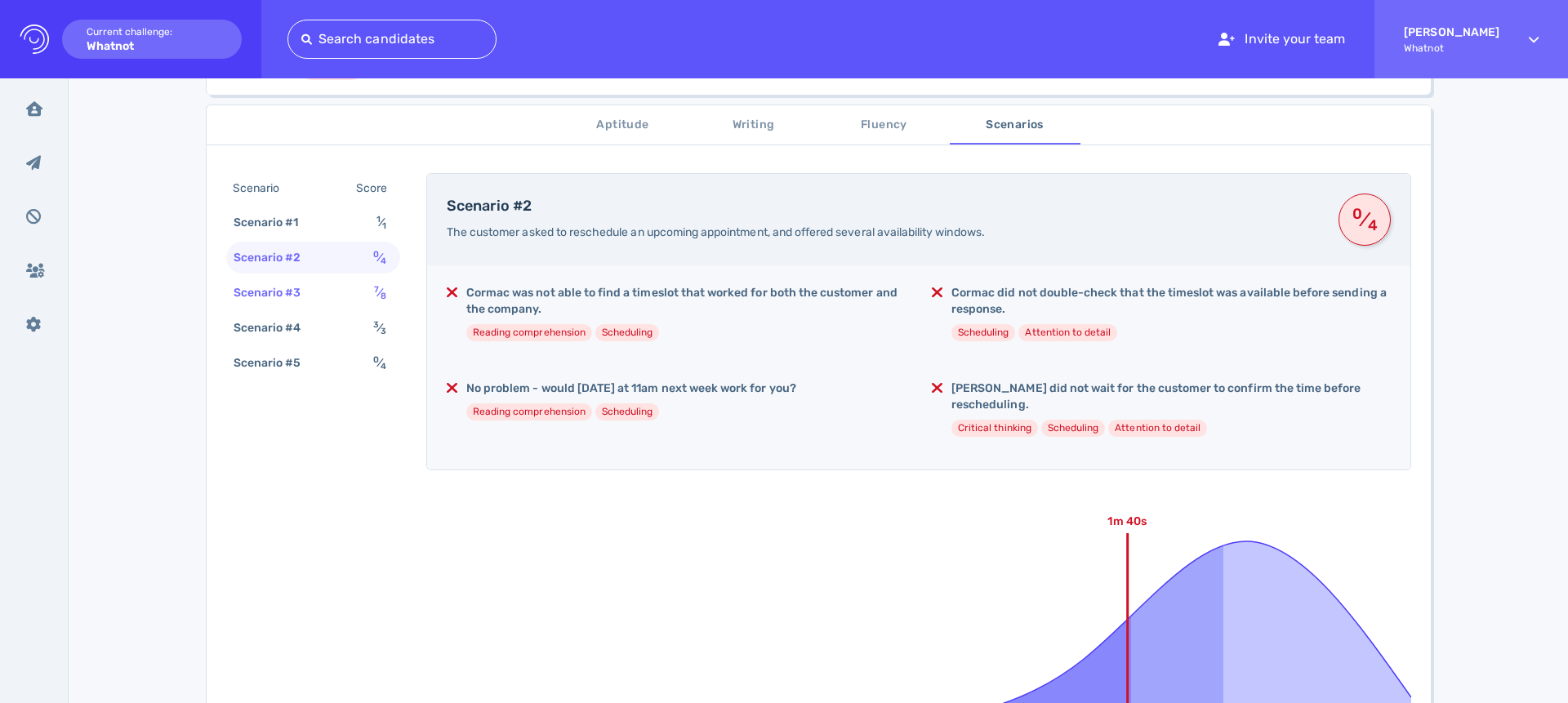
click at [329, 294] on div "Scenario #3 7 ⁄ 8" at bounding box center [313, 292] width 174 height 31
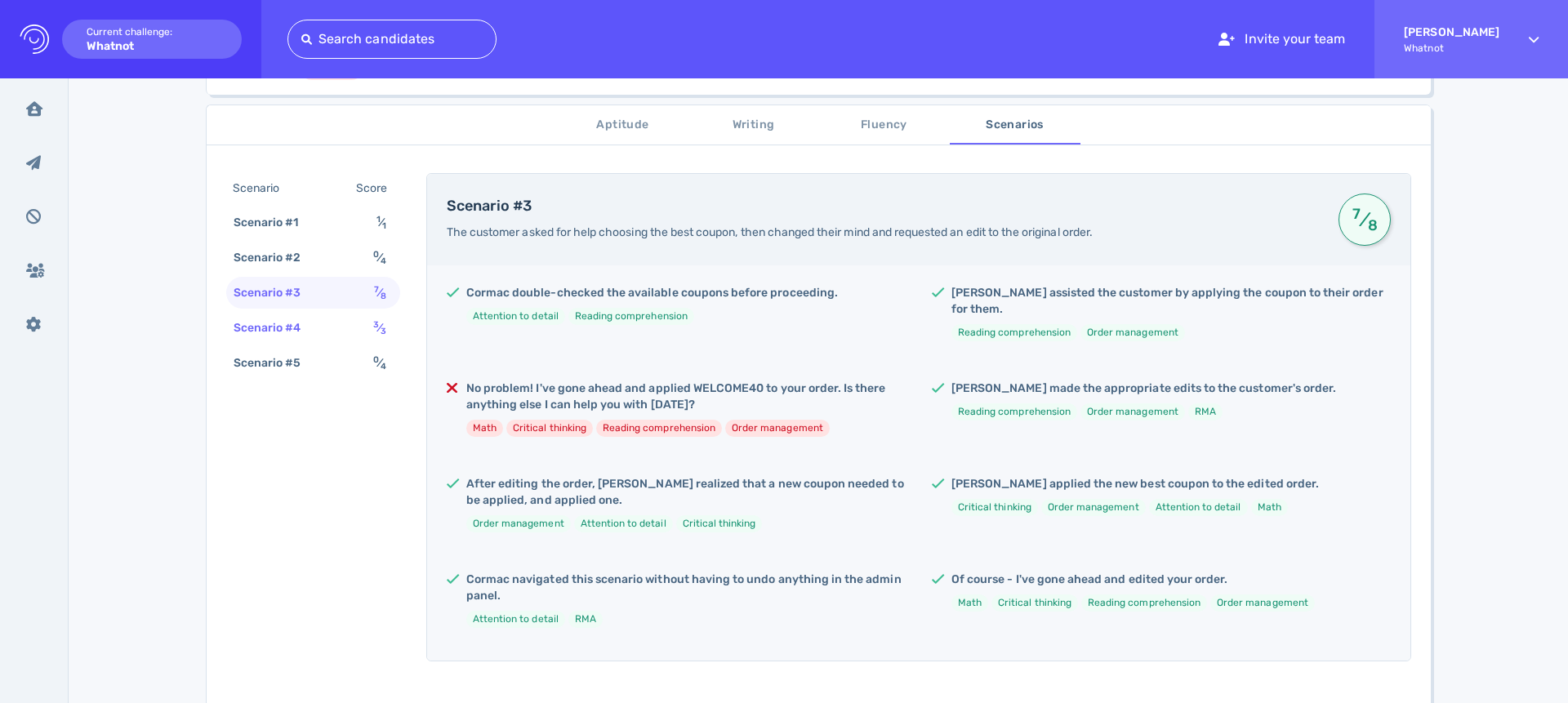
click at [340, 324] on div "Scenario #4 3 ⁄ 3" at bounding box center [313, 327] width 174 height 31
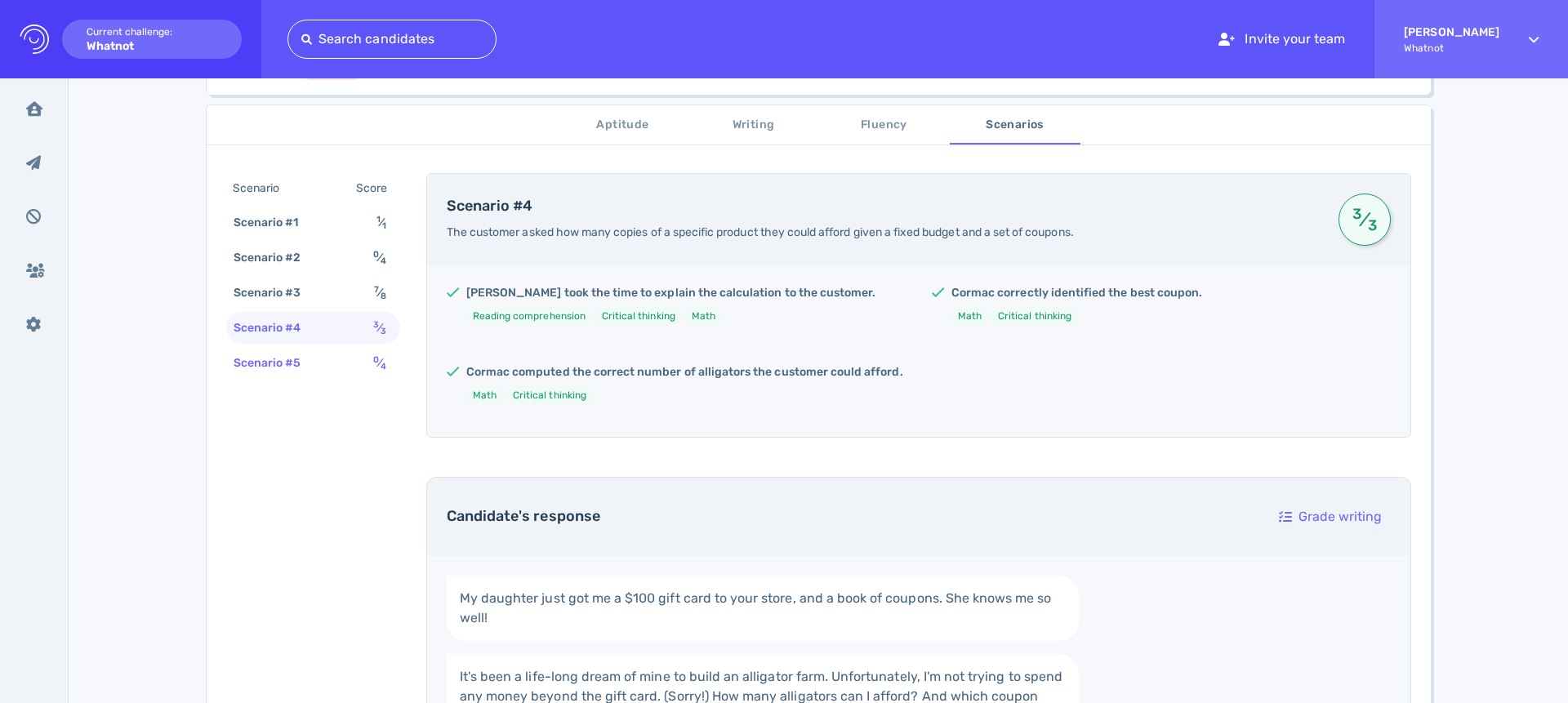
click at [350, 353] on div "Scenario #5 0 ⁄ 4" at bounding box center [313, 363] width 174 height 31
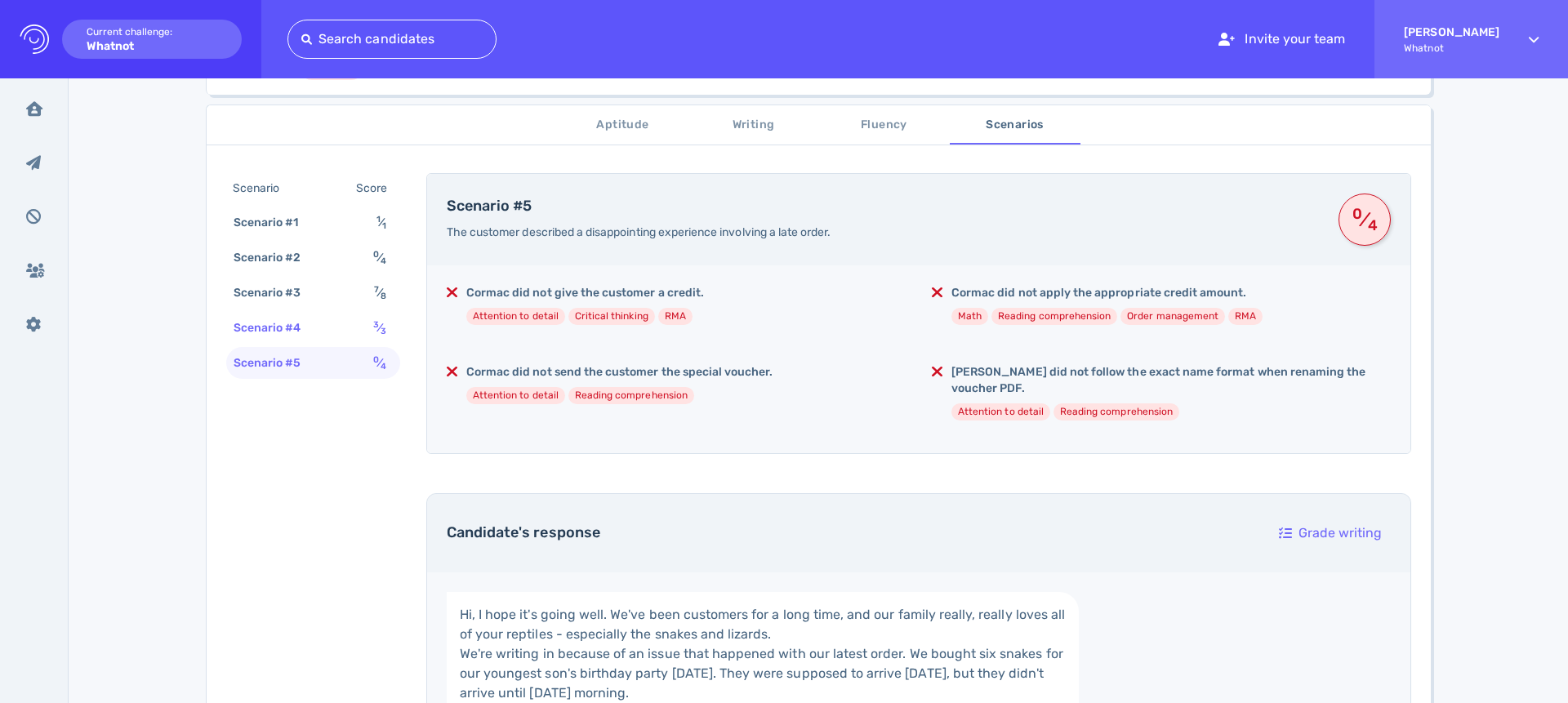
click at [254, 339] on div "Scenario #4 3 ⁄ 3" at bounding box center [313, 327] width 174 height 31
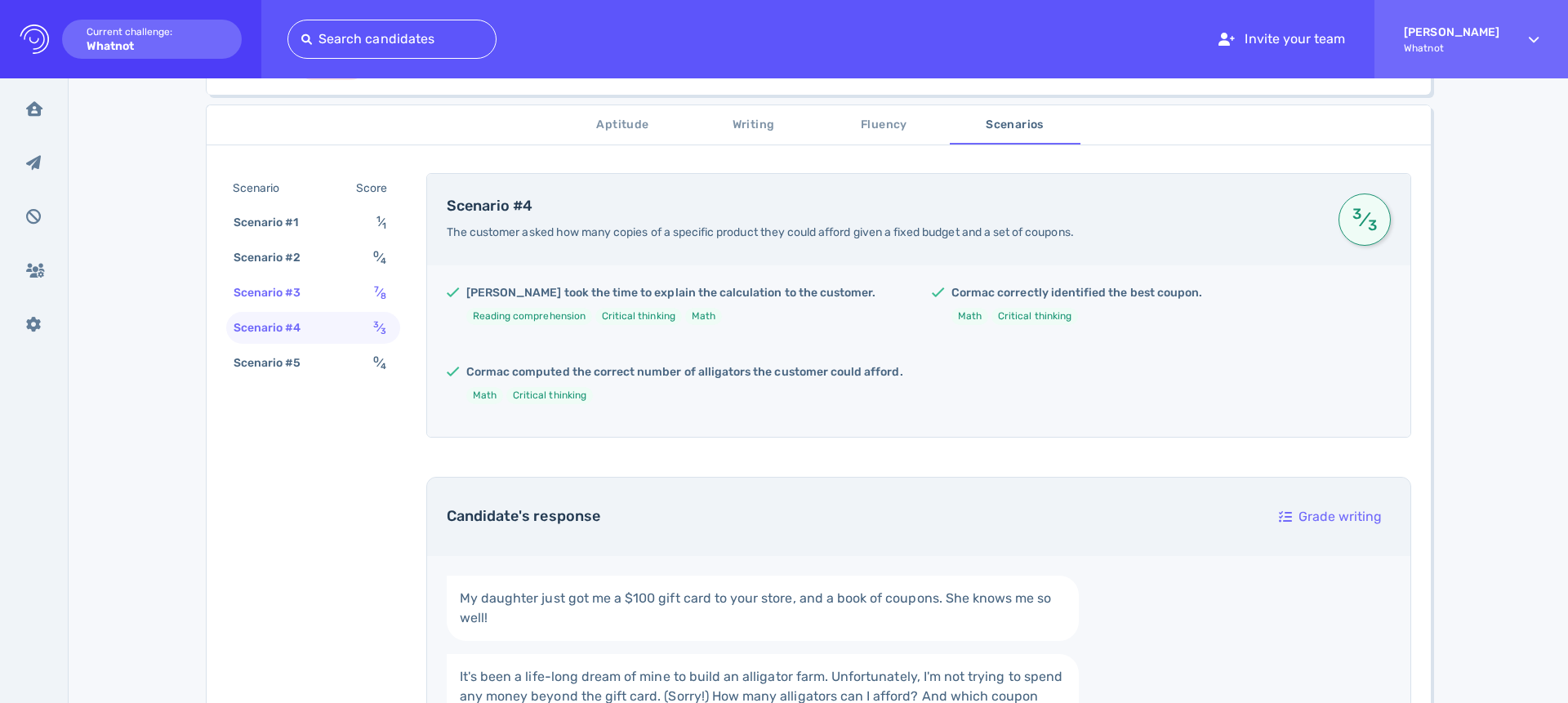
click at [295, 285] on div "Scenario #3" at bounding box center [276, 293] width 91 height 23
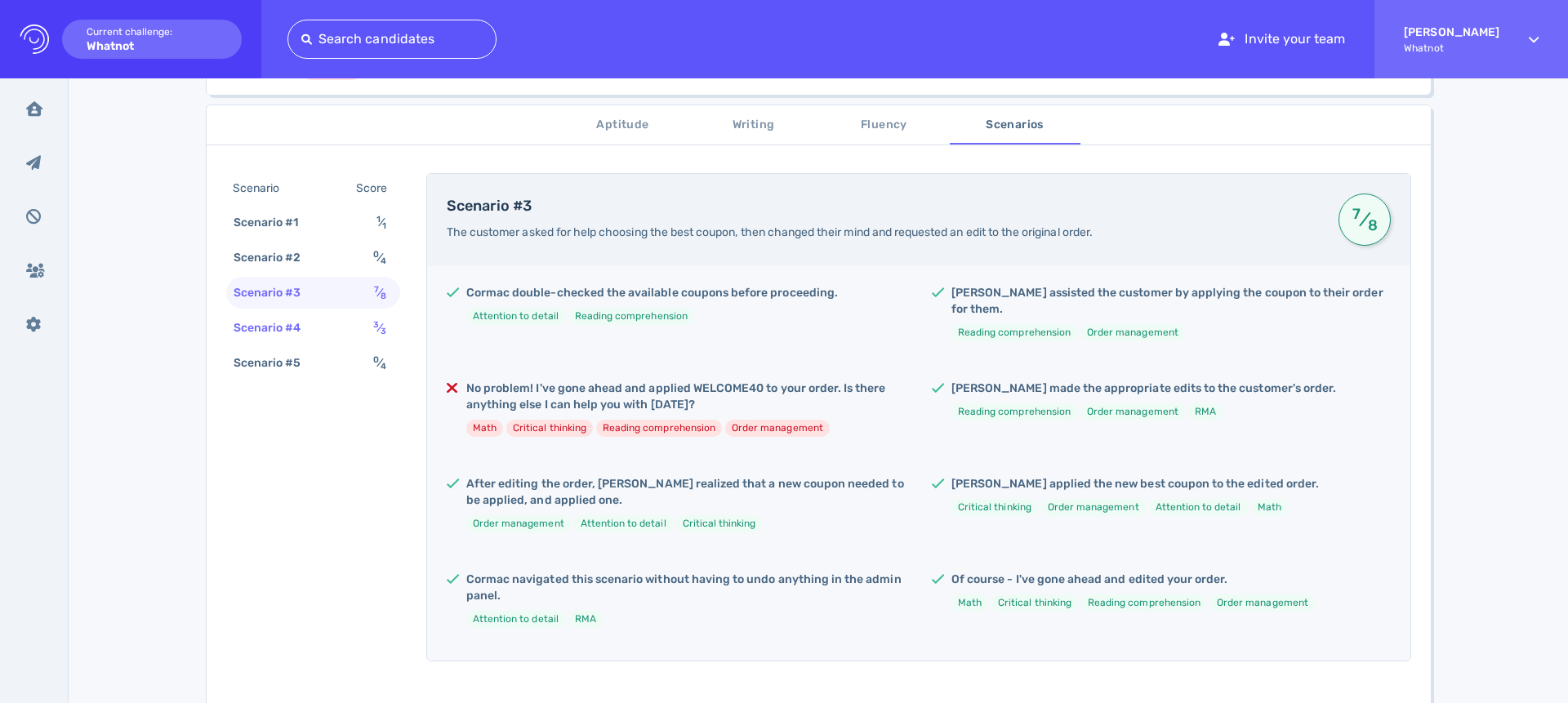
click at [297, 325] on div "Scenario #4" at bounding box center [276, 328] width 91 height 23
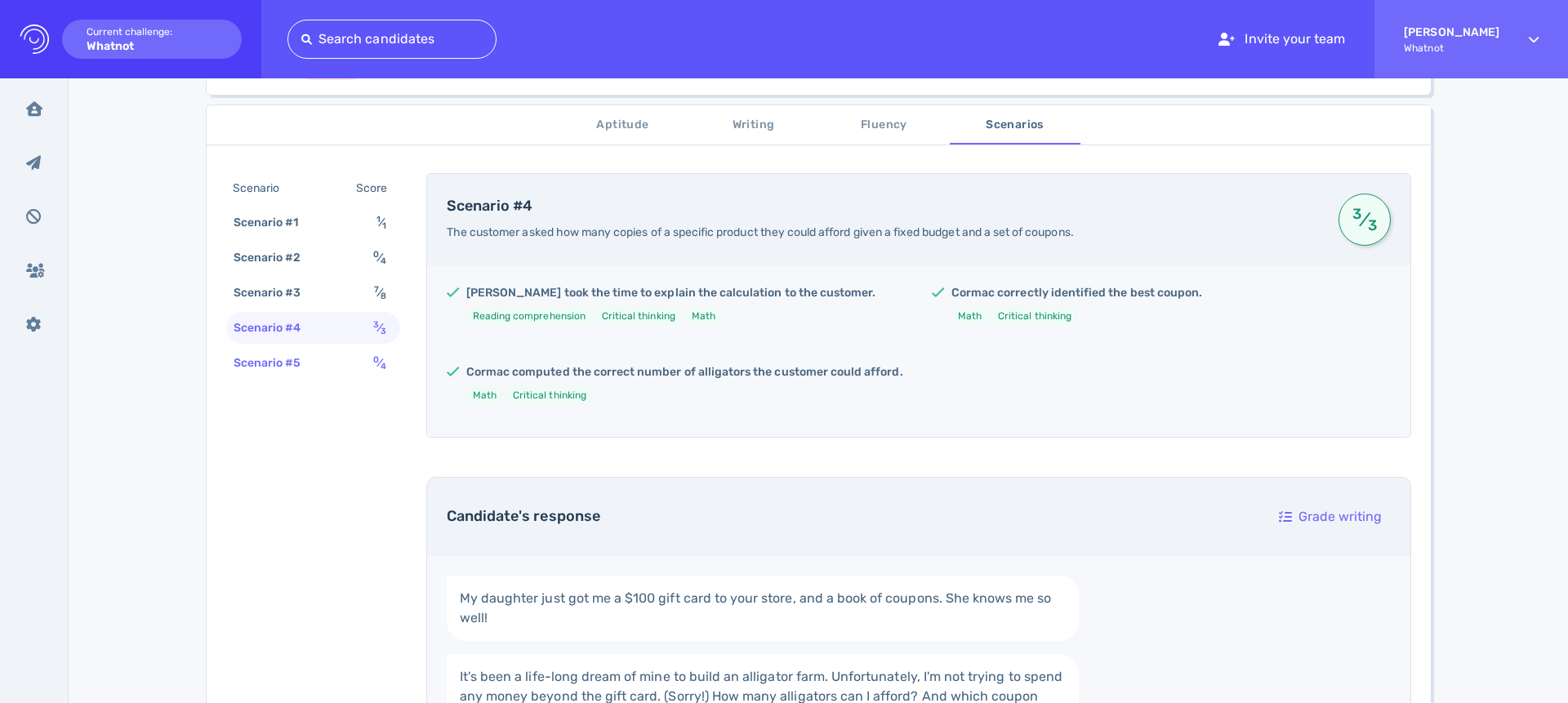
click at [281, 372] on div "Scenario #5" at bounding box center [276, 363] width 91 height 23
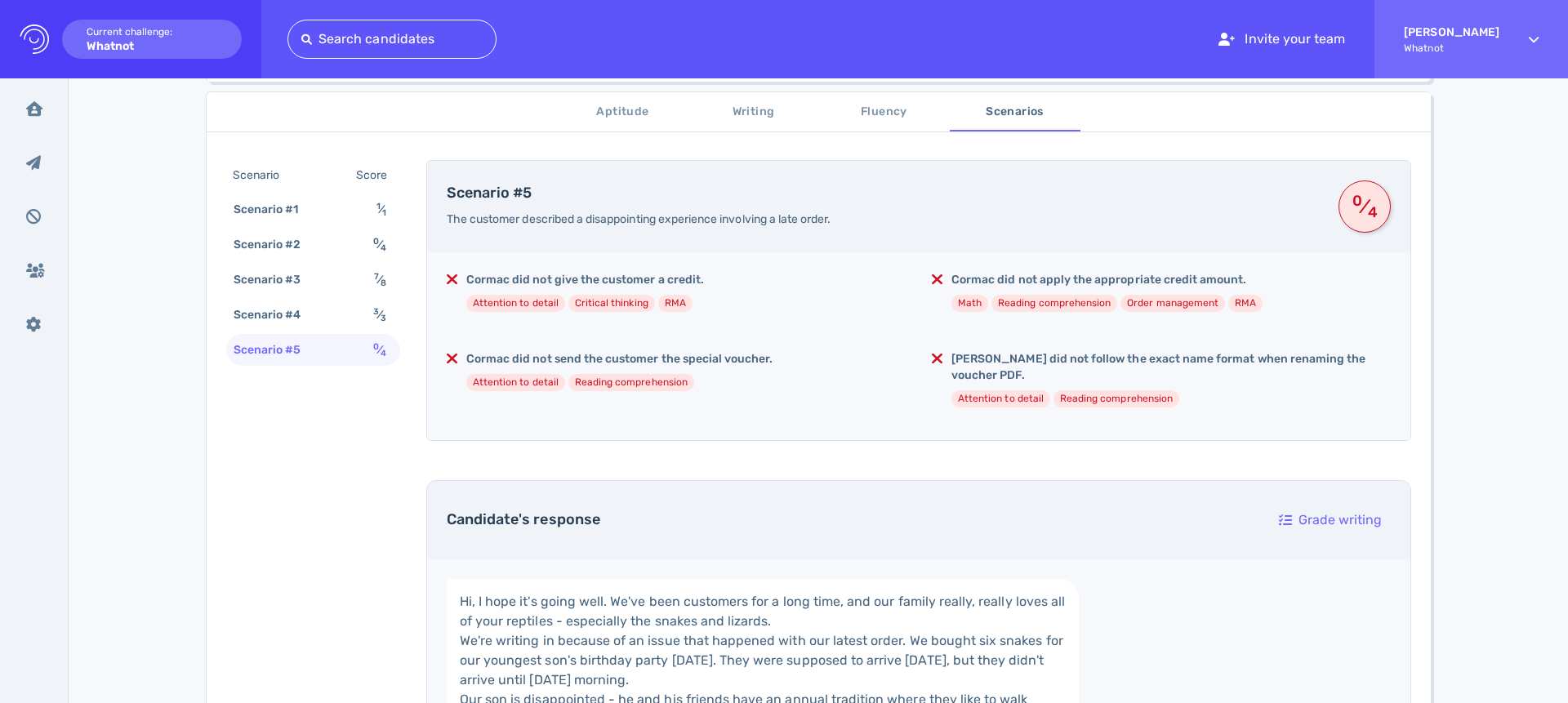
scroll to position [268, 0]
